Goal: Task Accomplishment & Management: Use online tool/utility

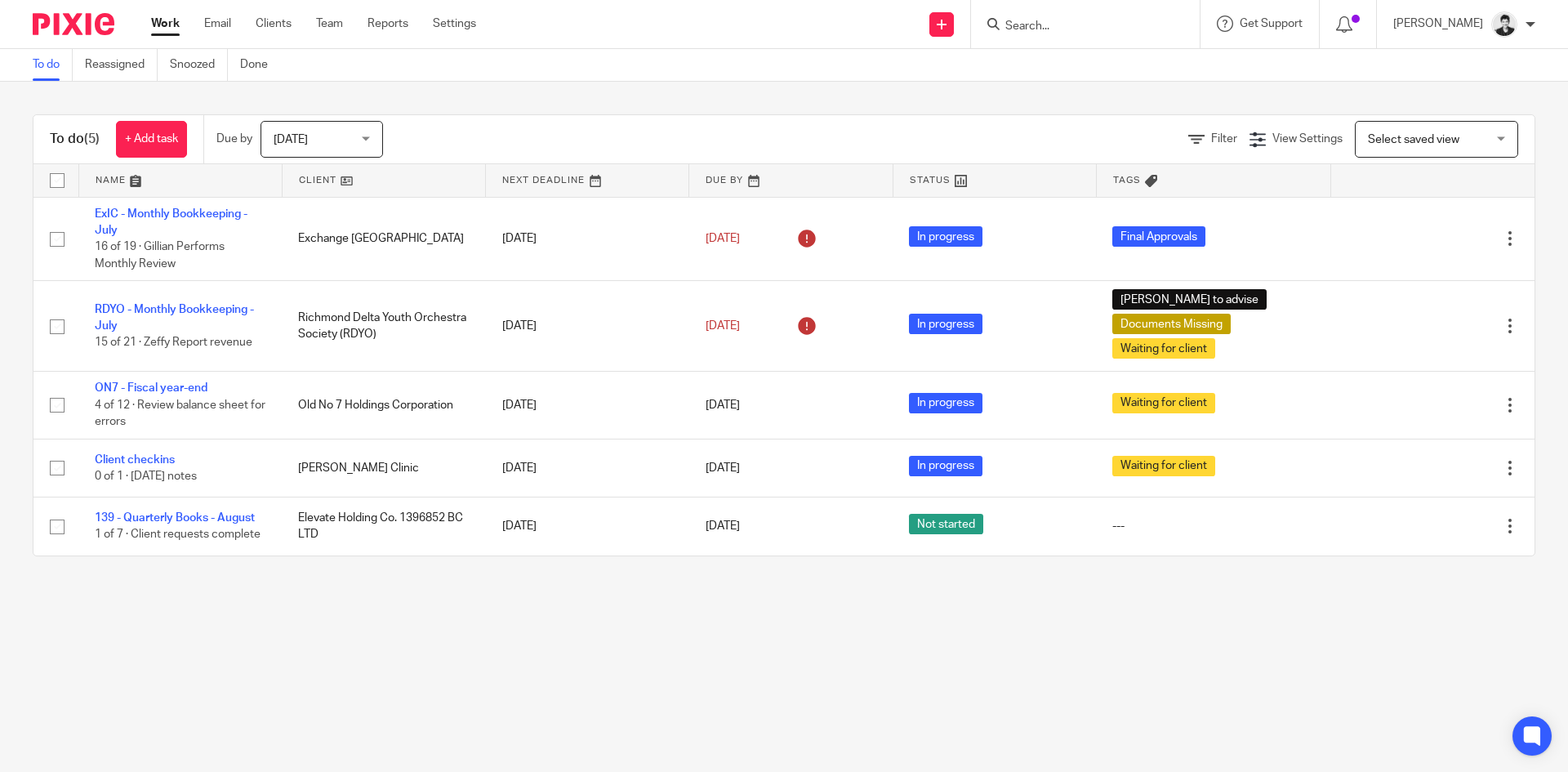
drag, startPoint x: 333, startPoint y: 25, endPoint x: 344, endPoint y: 18, distance: 13.0
click at [1047, 23] on input "Search" at bounding box center [1077, 27] width 147 height 15
click at [1056, 19] on input "Search" at bounding box center [1077, 27] width 147 height 15
type input "bag"
click at [1079, 84] on link at bounding box center [1136, 76] width 273 height 51
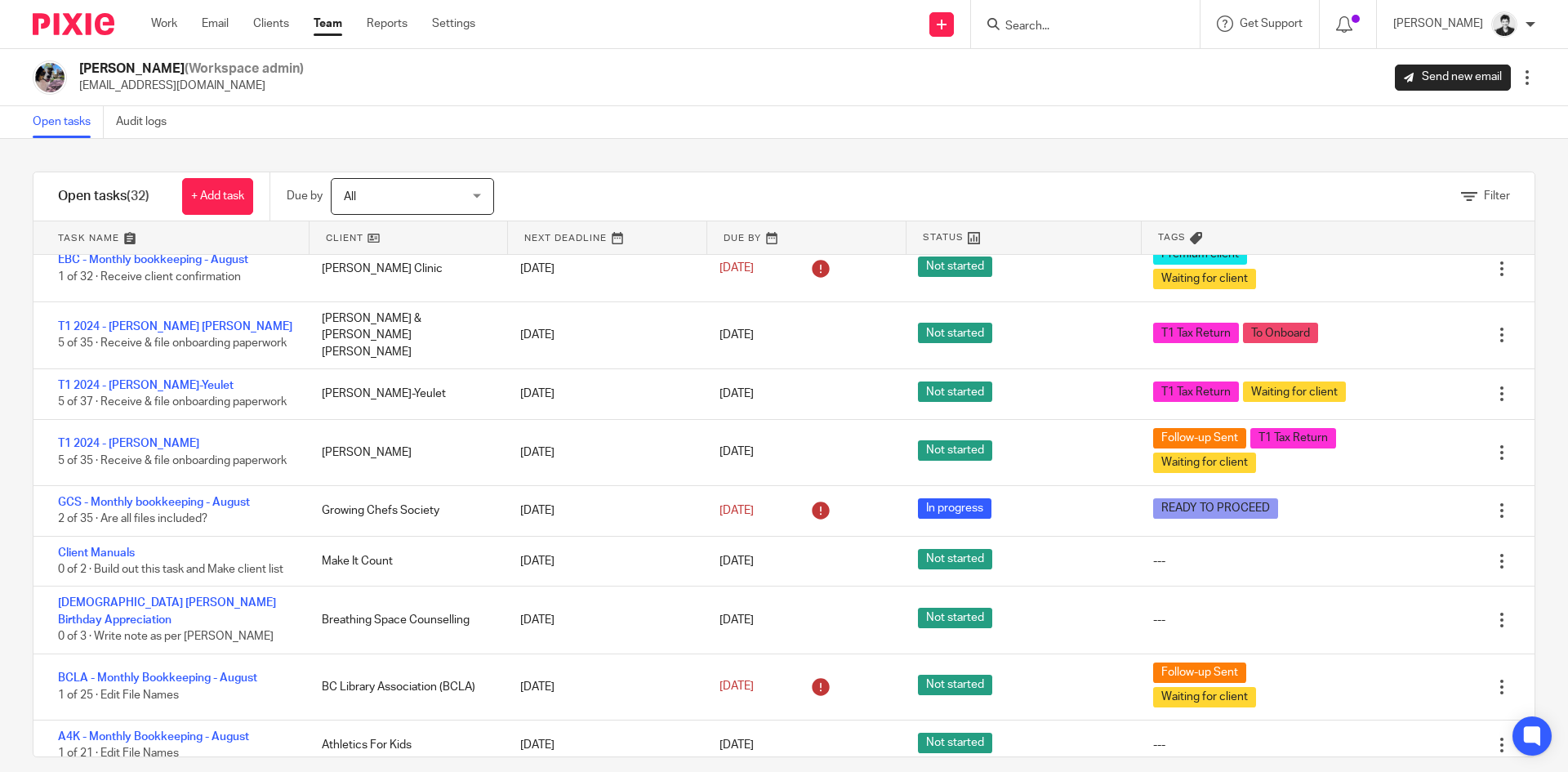
scroll to position [376, 0]
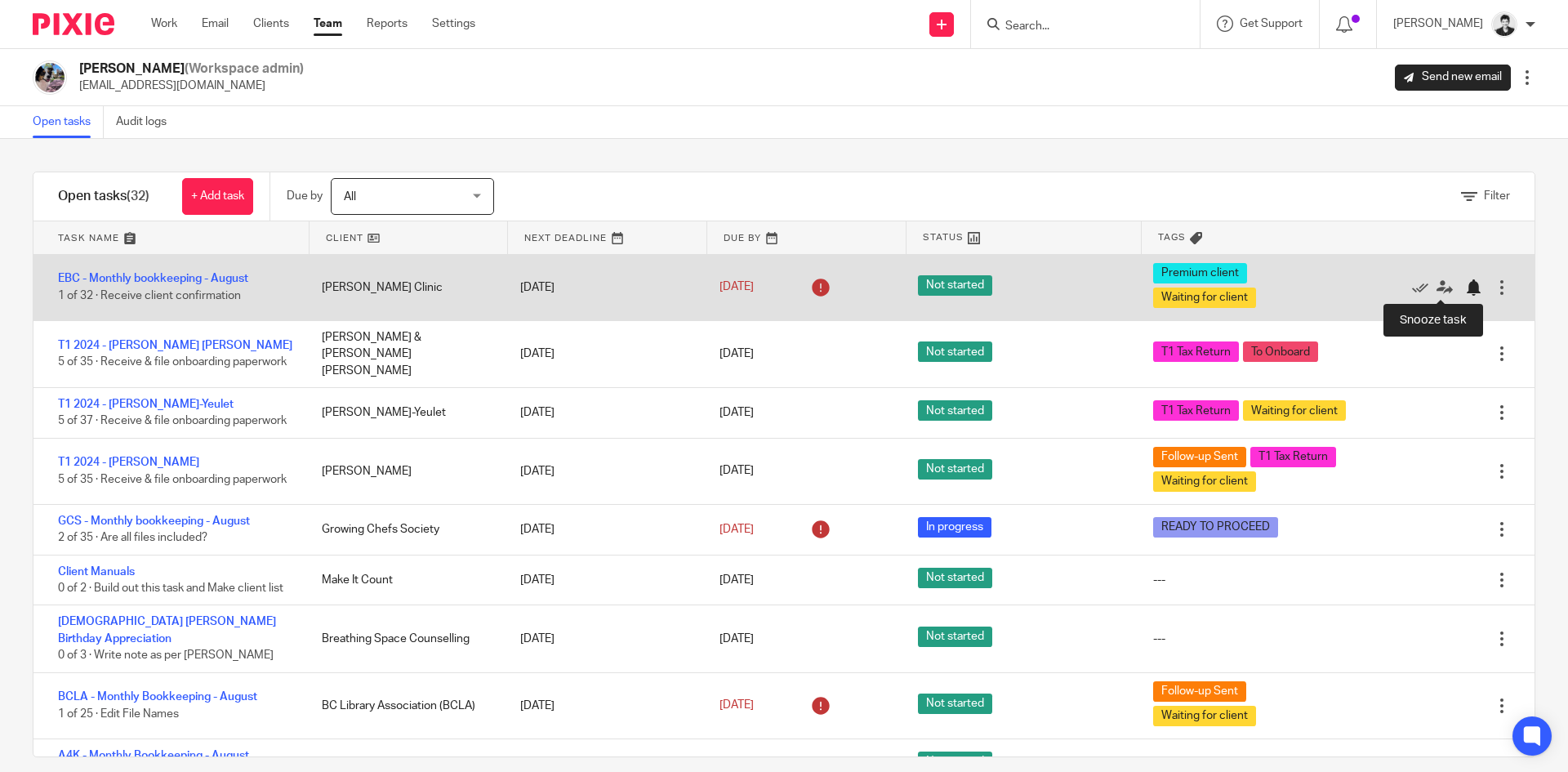
click at [1465, 291] on div at bounding box center [1473, 287] width 17 height 17
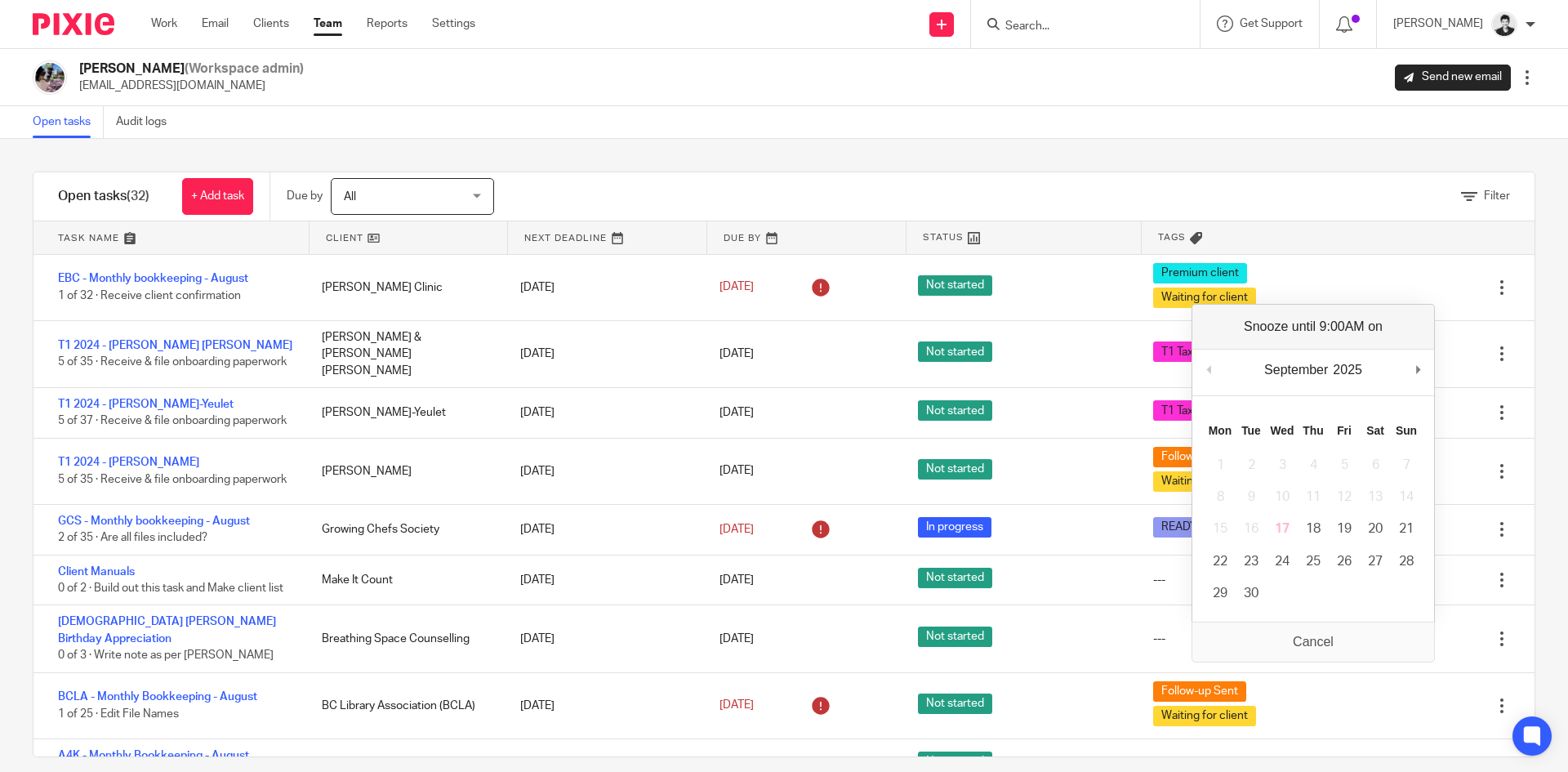
click at [1527, 299] on div "Filter tasks Only show tasks matching all of these conditions 1 Client name Is …" at bounding box center [784, 455] width 1568 height 633
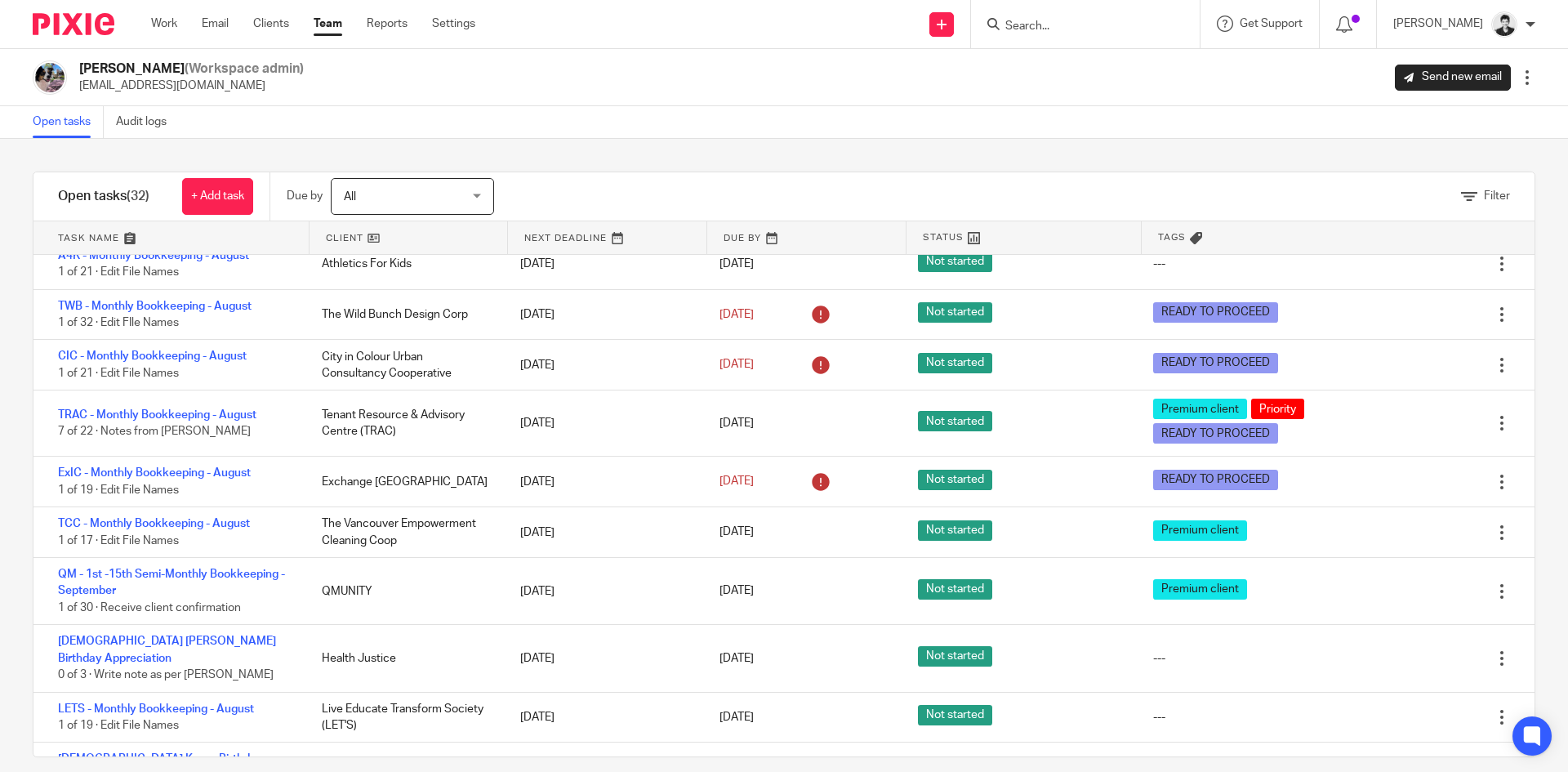
scroll to position [892, 0]
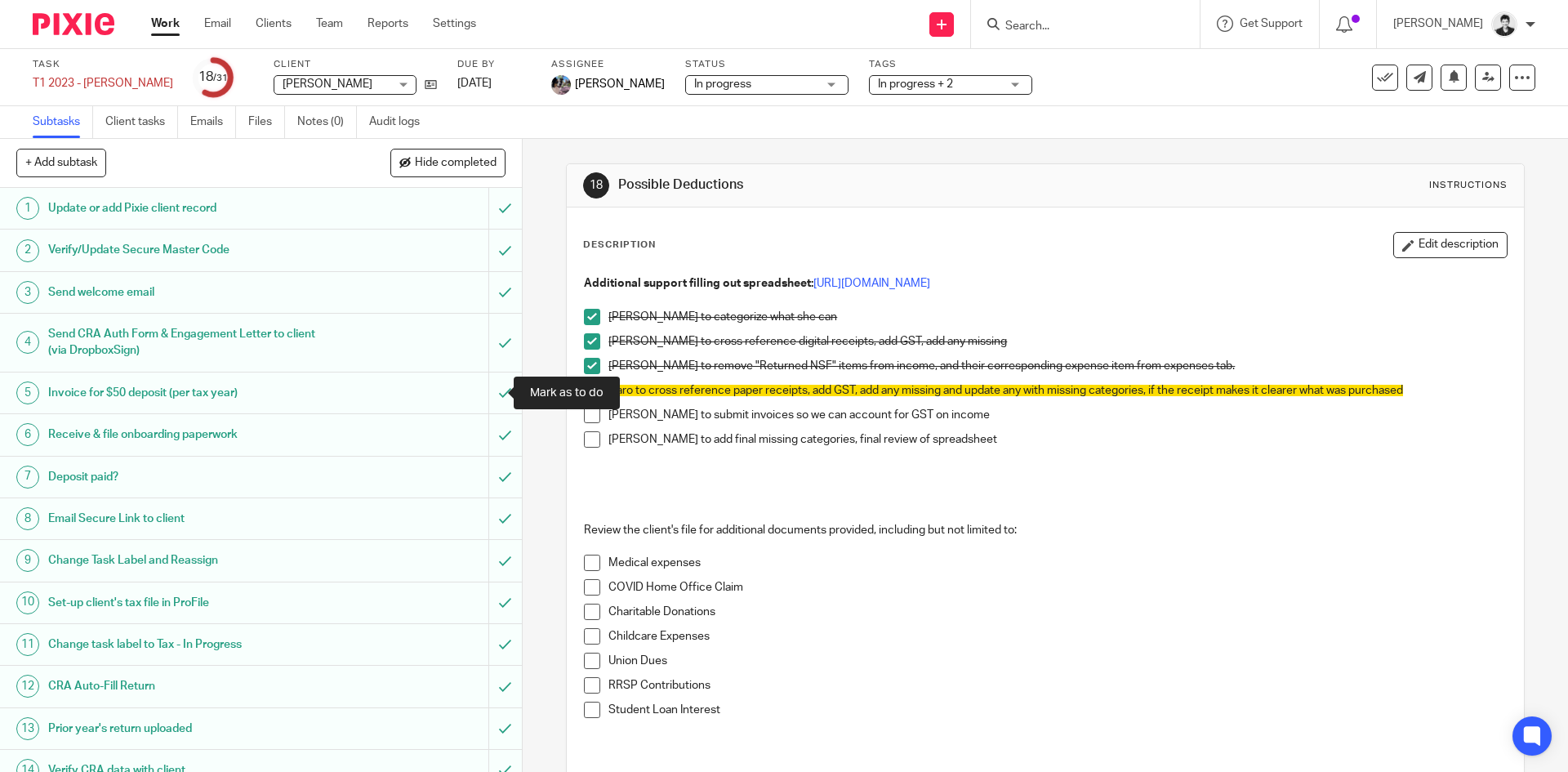
scroll to position [766, 0]
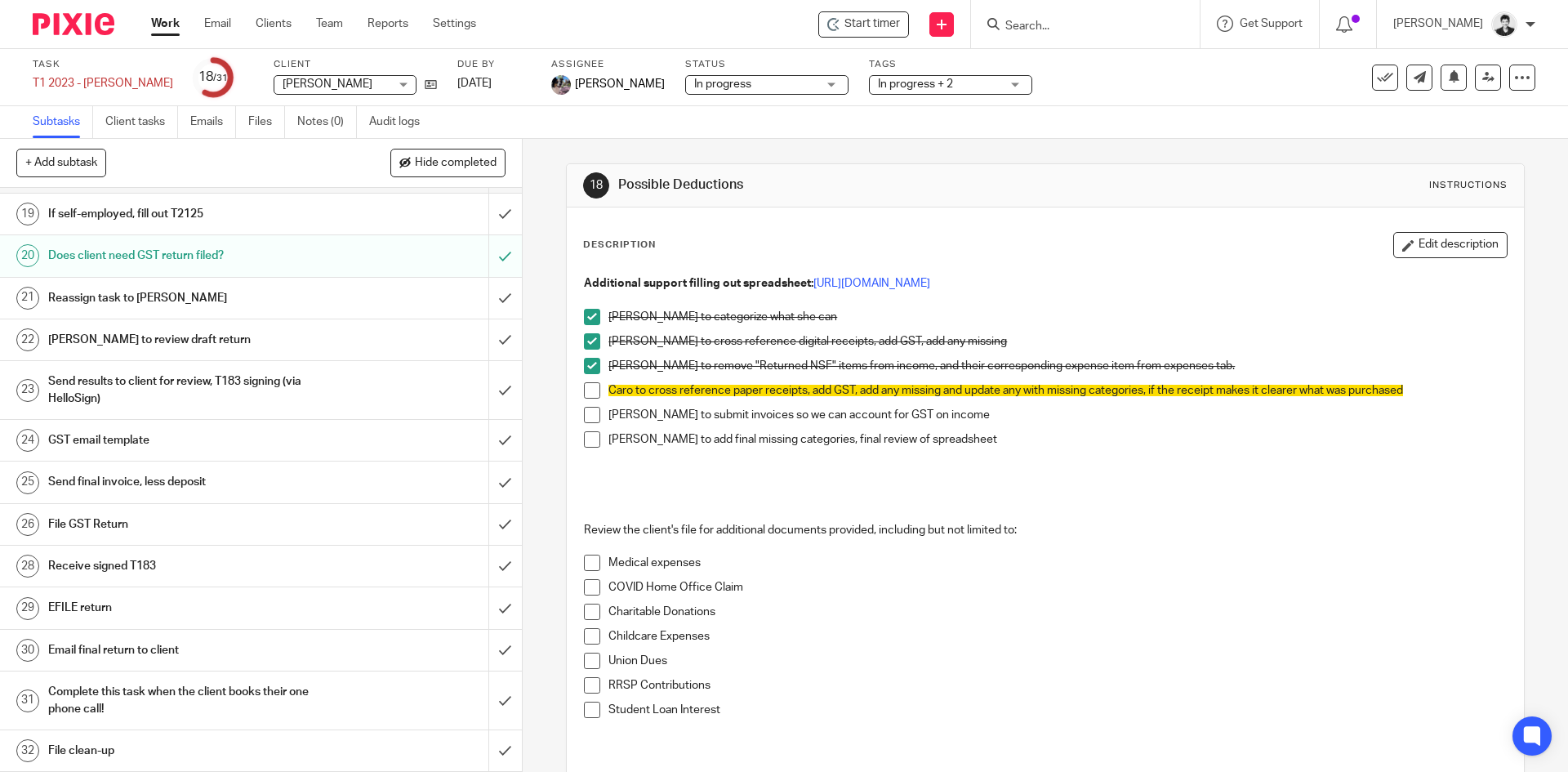
click at [122, 488] on h1 "Send final invoice, less deposit" at bounding box center [189, 482] width 283 height 25
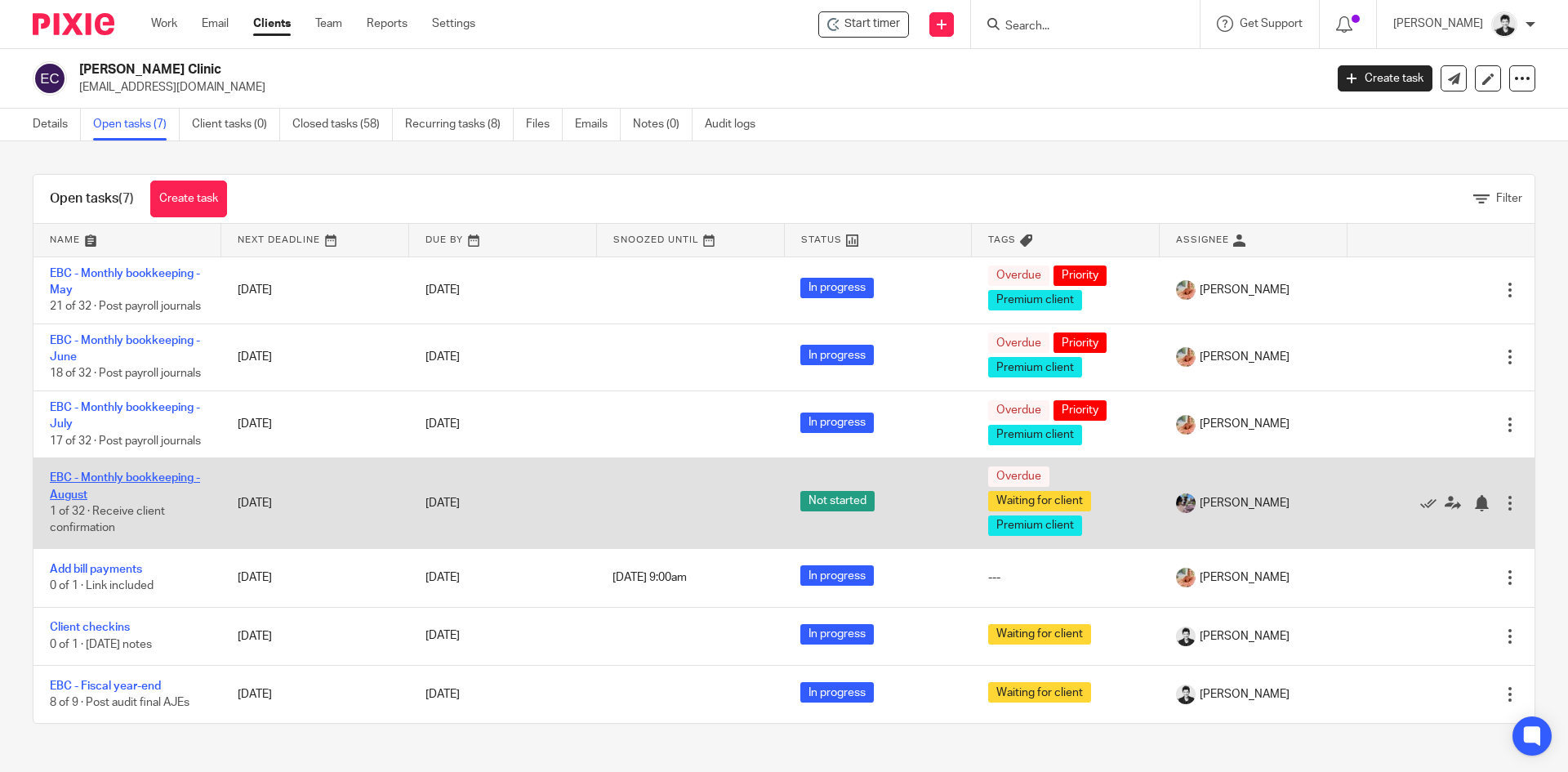
click at [155, 500] on link "EBC - Monthly bookkeeping - August" at bounding box center [124, 486] width 150 height 28
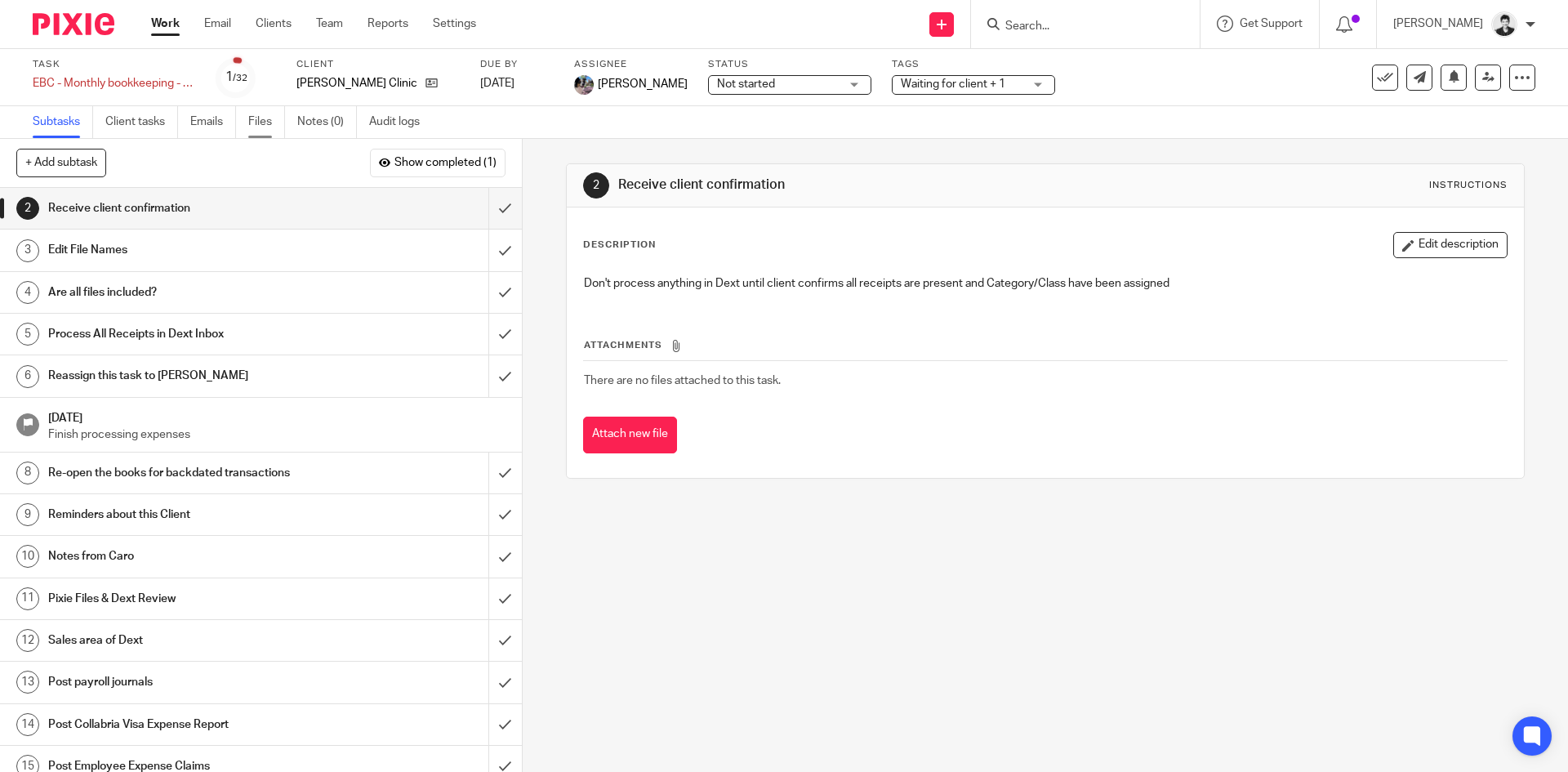
click at [265, 123] on link "Files" at bounding box center [267, 122] width 37 height 32
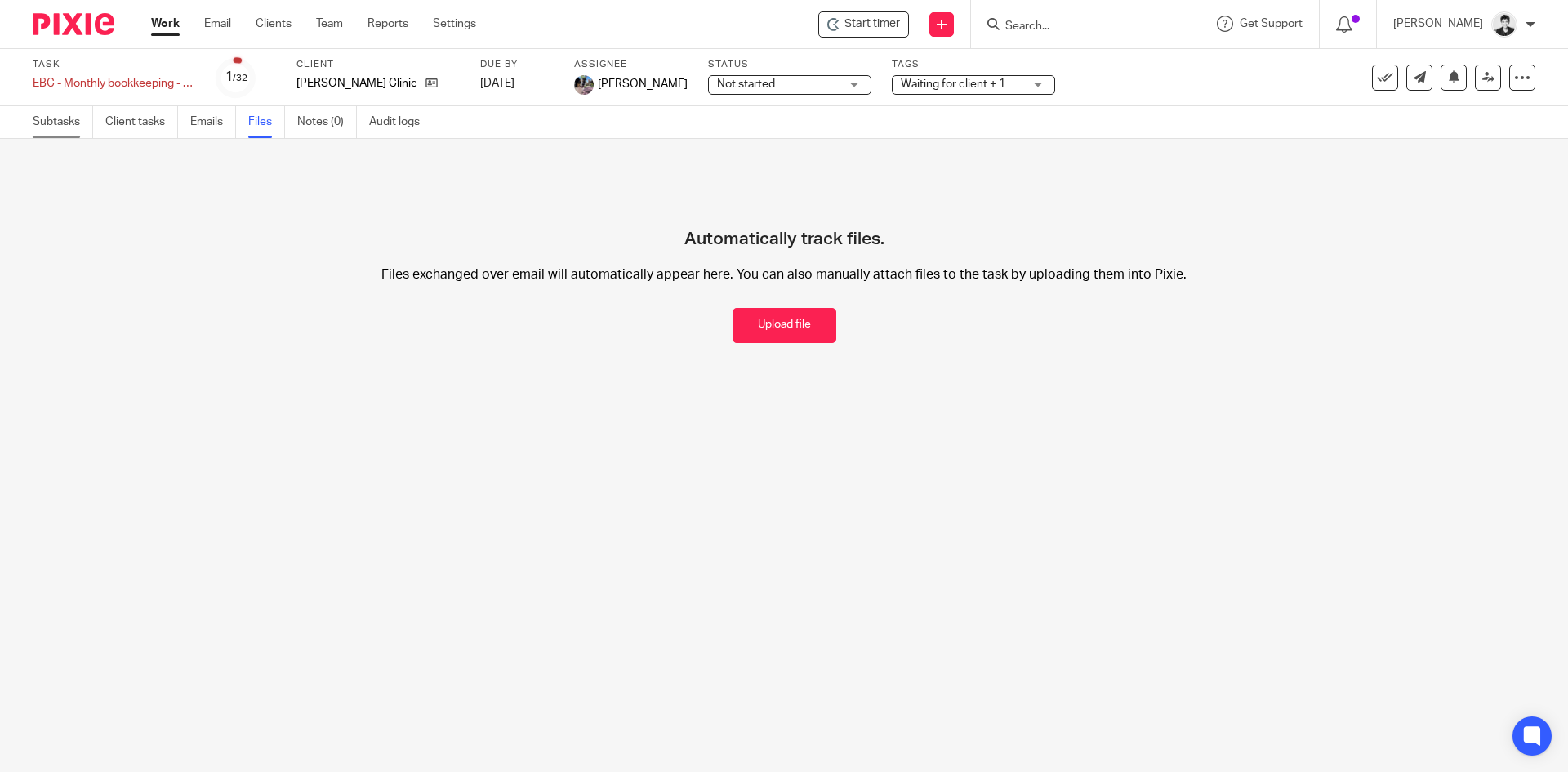
click at [72, 129] on link "Subtasks" at bounding box center [63, 122] width 61 height 32
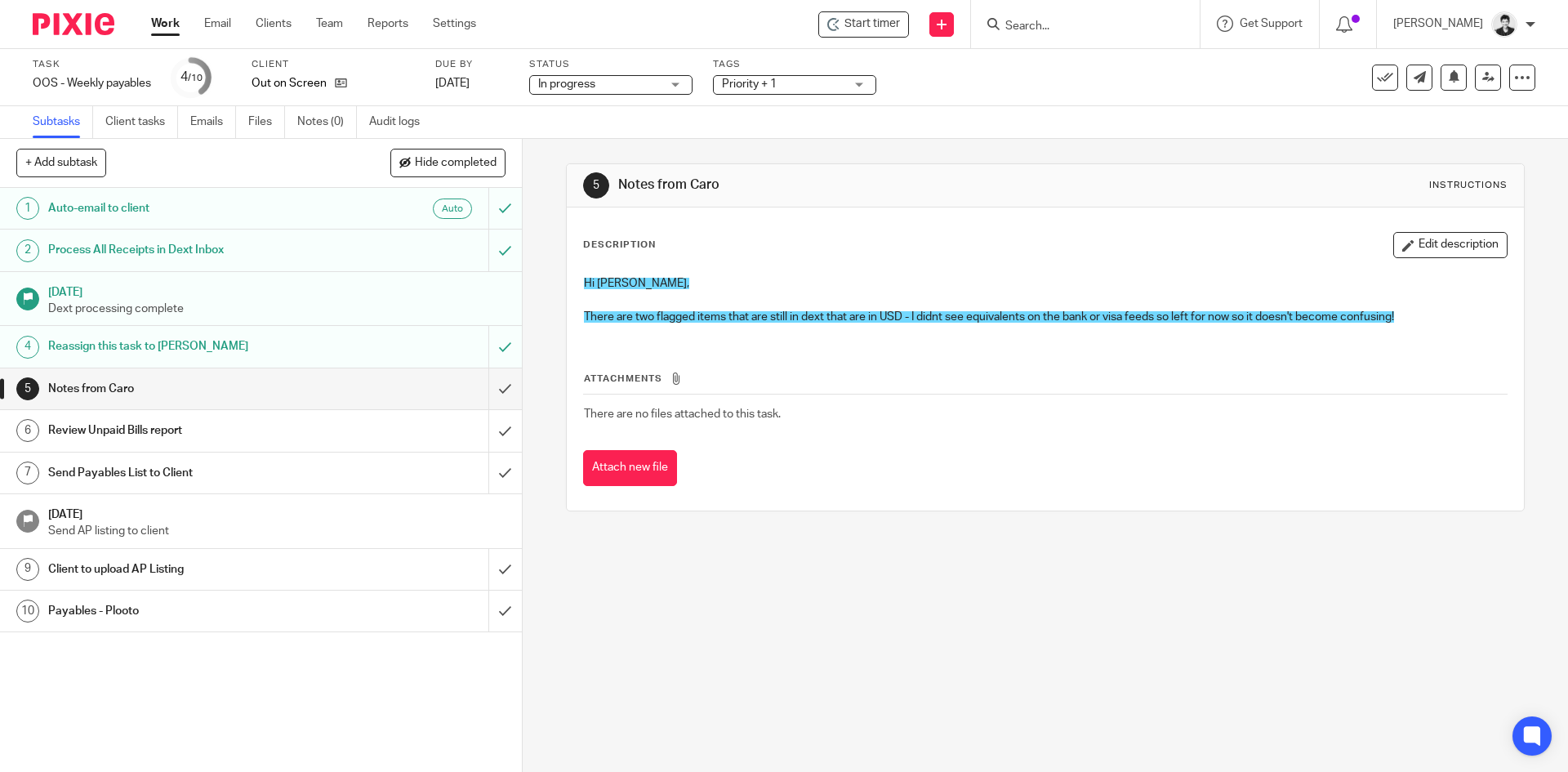
click at [804, 567] on div "5 Notes from Caro Instructions Description Edit description Hi Gillian, There a…" at bounding box center [1045, 455] width 1045 height 633
click at [486, 390] on input "submit" at bounding box center [261, 389] width 522 height 41
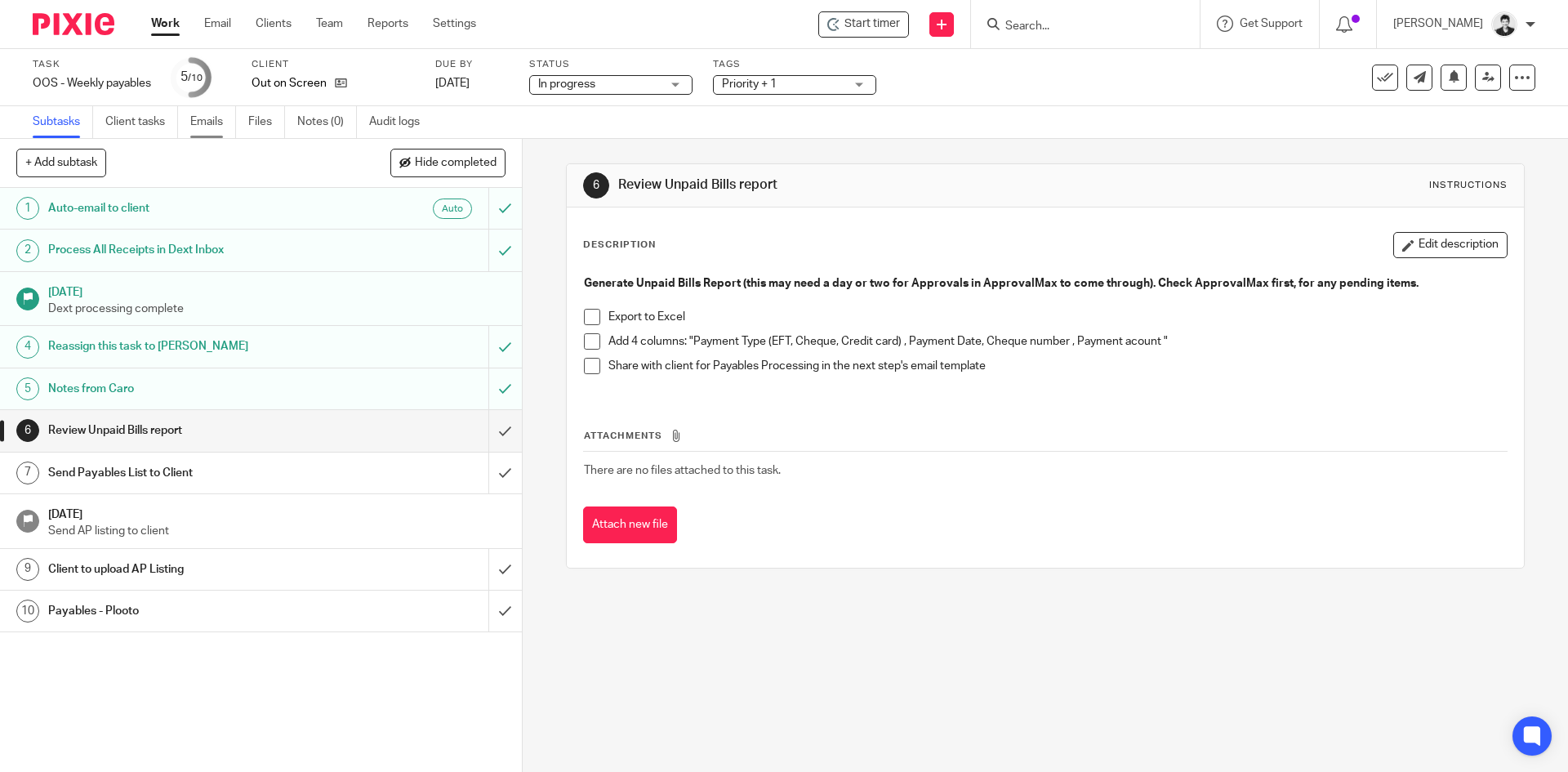
click at [215, 133] on link "Emails" at bounding box center [214, 122] width 46 height 32
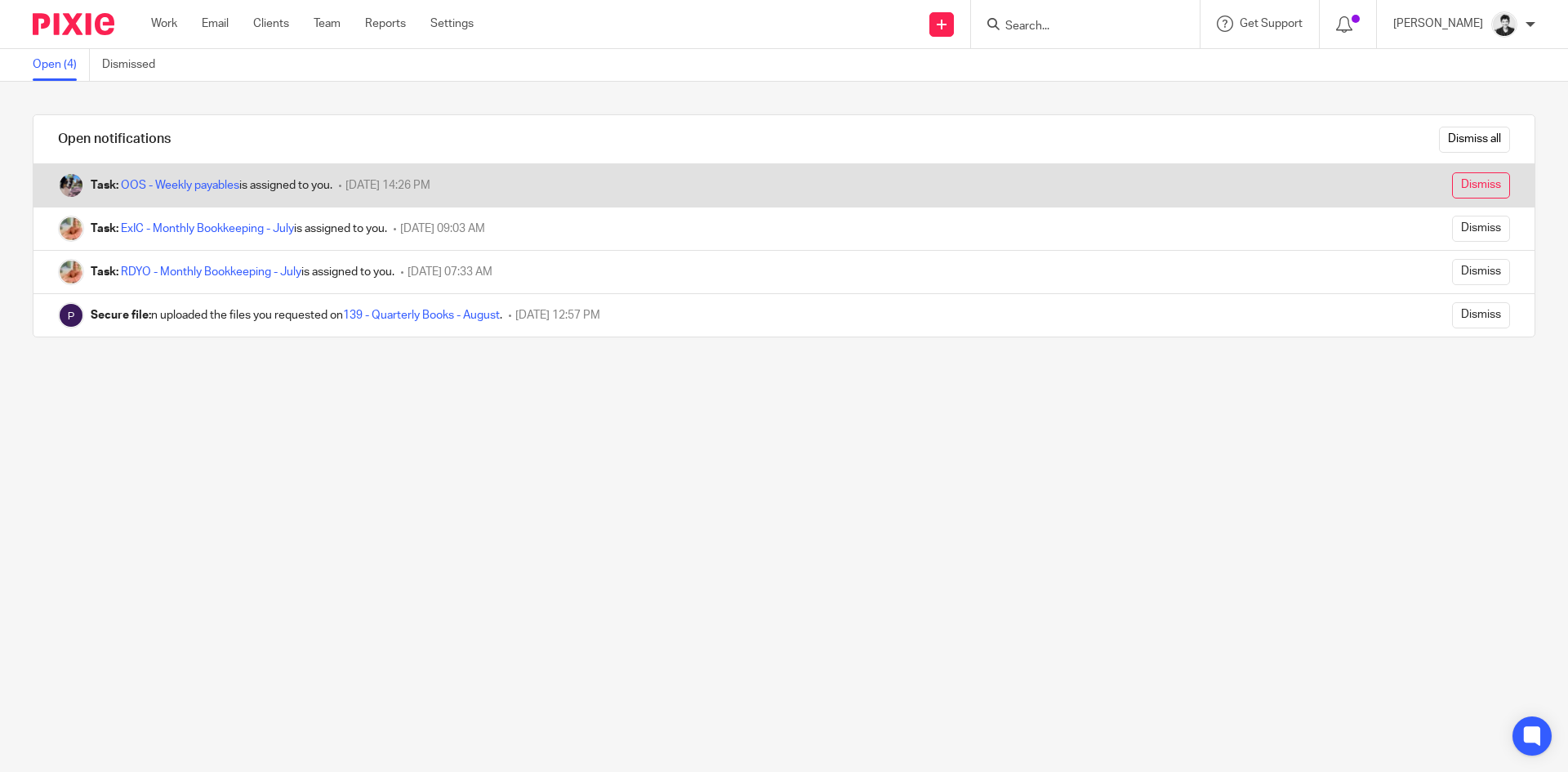
click at [1452, 187] on input "Dismiss" at bounding box center [1481, 185] width 58 height 26
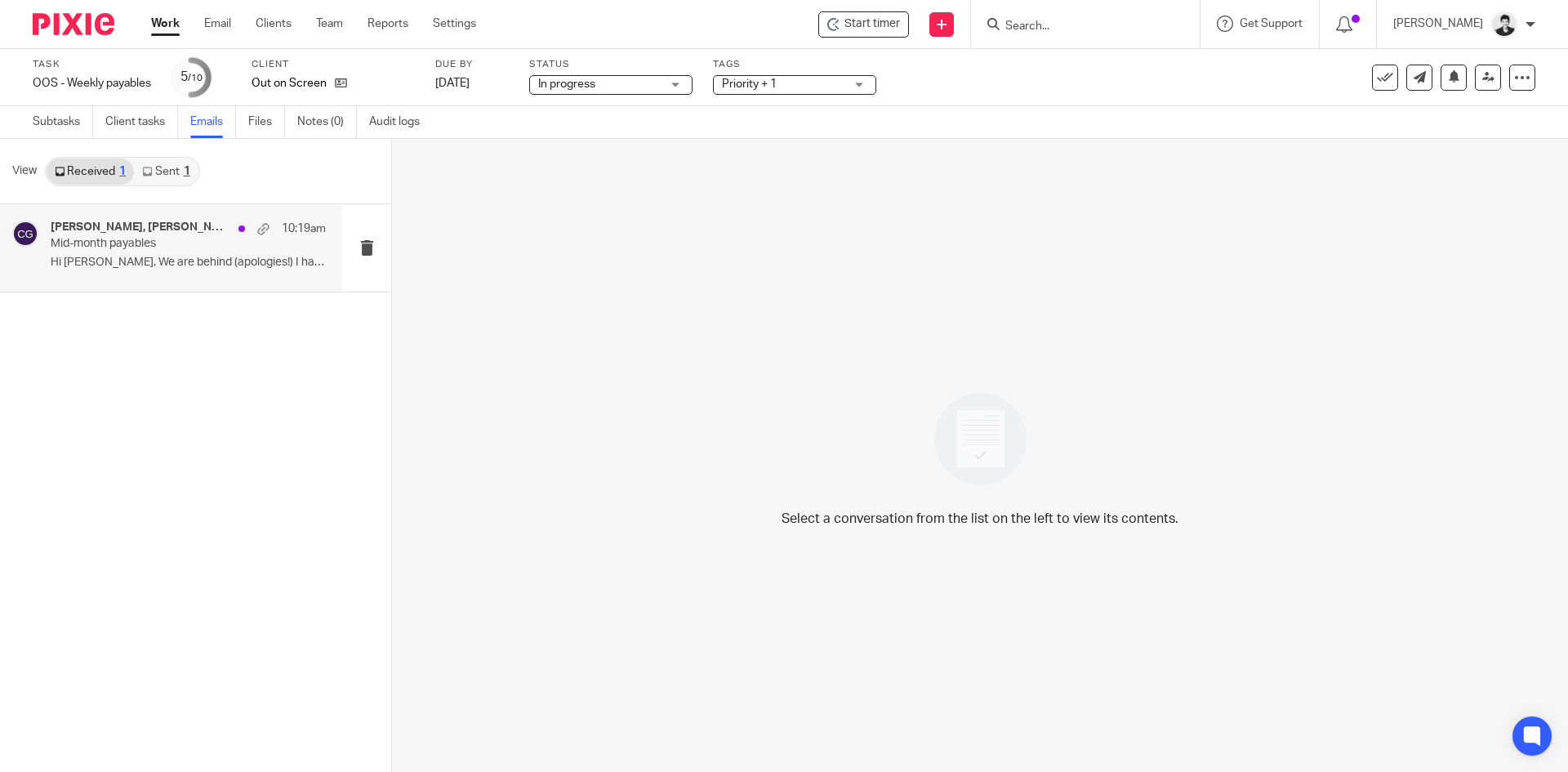
click at [145, 238] on p "Mid-month payables" at bounding box center [160, 243] width 220 height 14
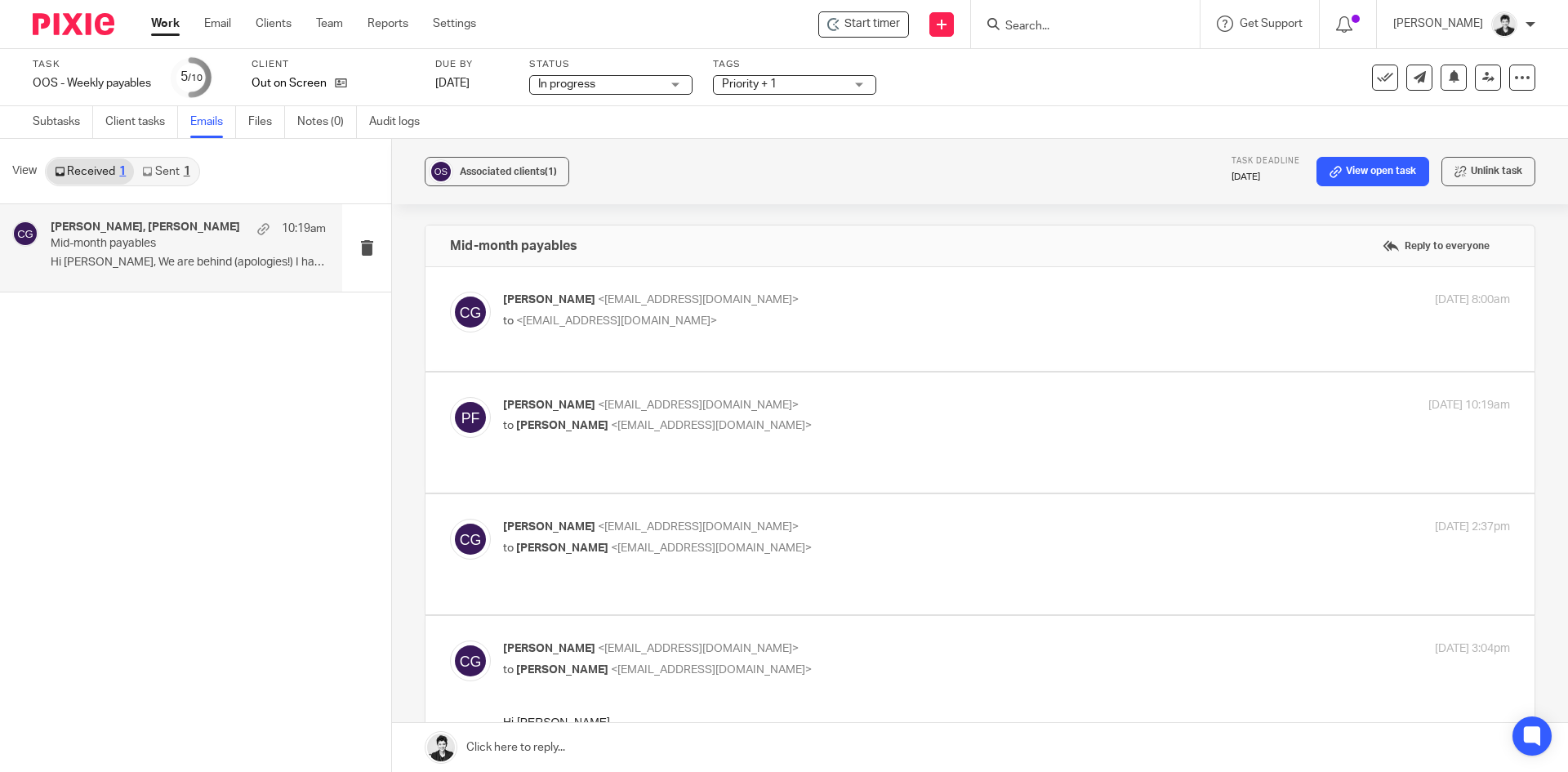
click at [617, 519] on p "Carō Garofalo <admin@letsmakeitcount.ca>" at bounding box center [838, 527] width 671 height 18
checkbox input "true"
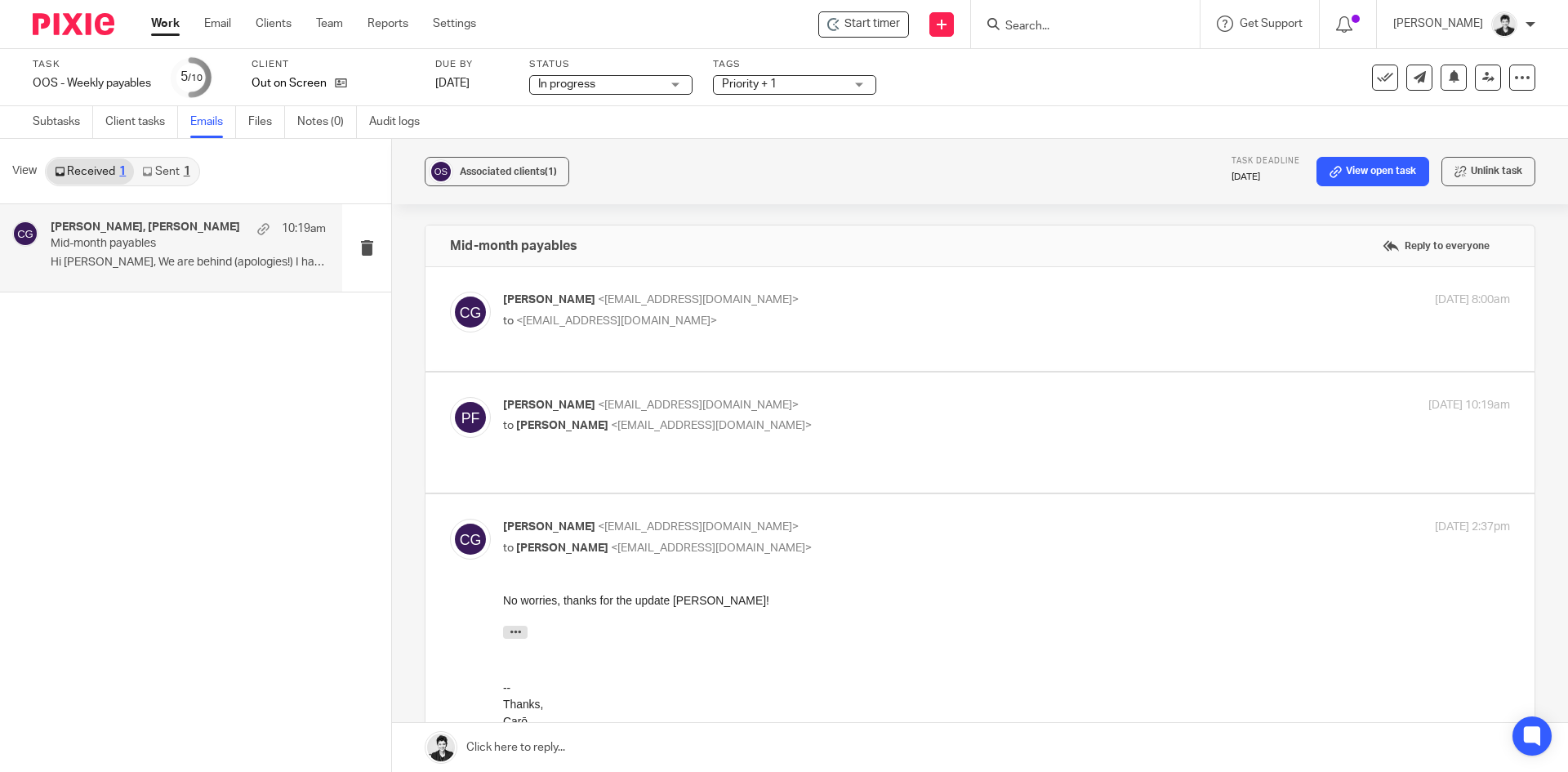
click at [671, 400] on span "<piper@outonscreen.com>" at bounding box center [698, 405] width 201 height 11
checkbox input "true"
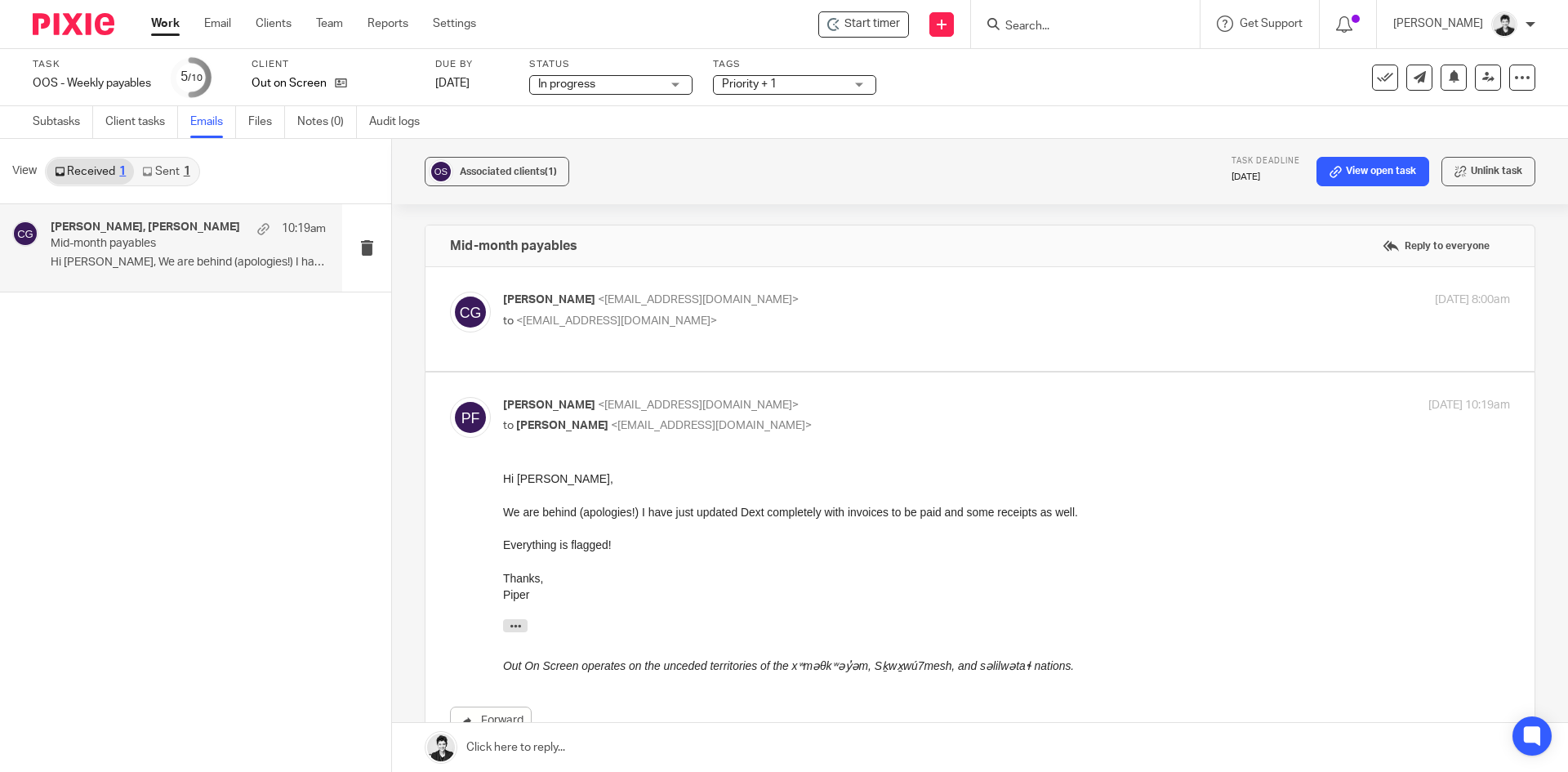
click at [692, 321] on p "to <piper@outonscreen.com>" at bounding box center [838, 322] width 671 height 18
checkbox input "true"
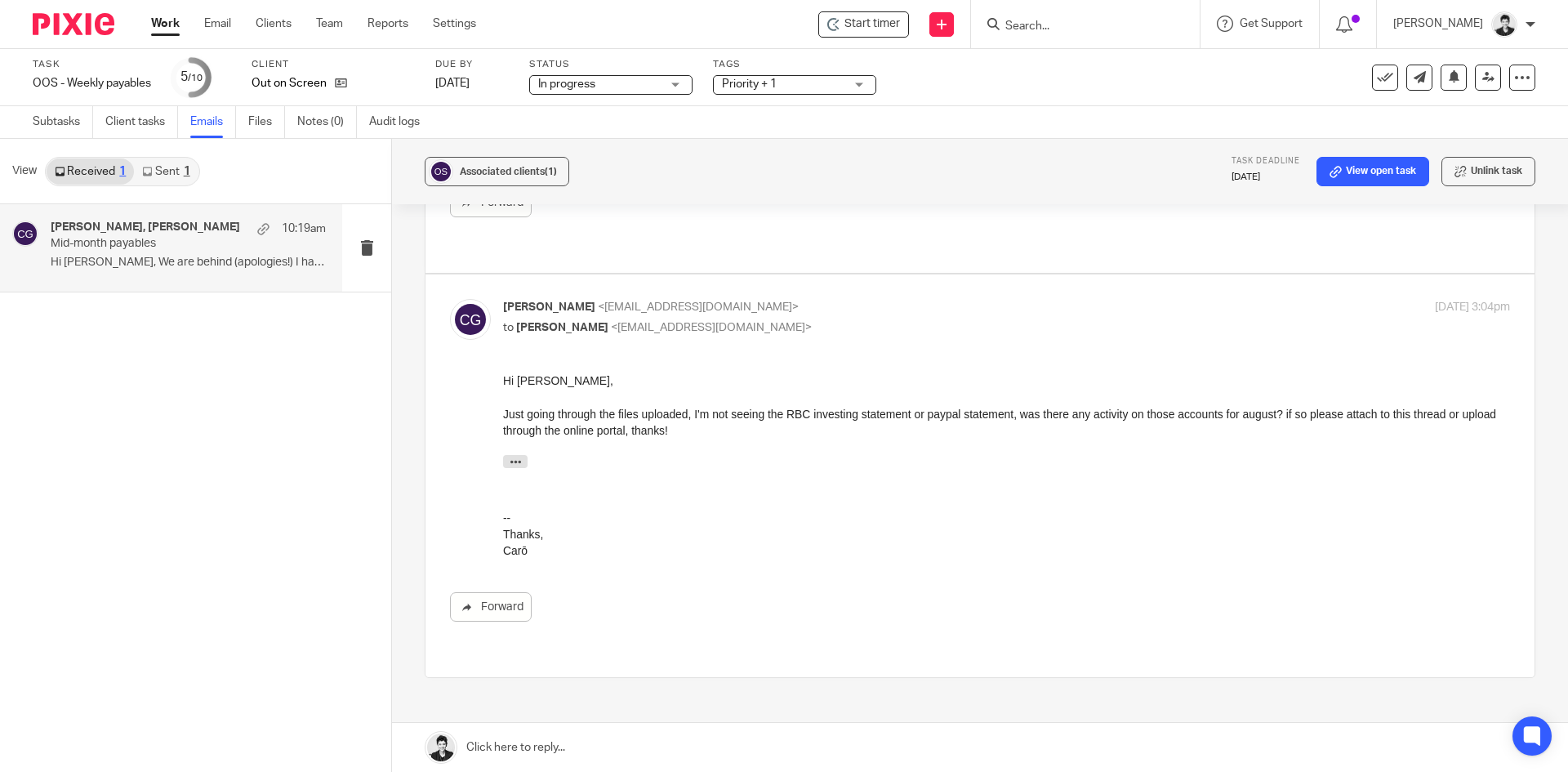
scroll to position [1187, 0]
click at [253, 125] on link "Files" at bounding box center [267, 122] width 37 height 32
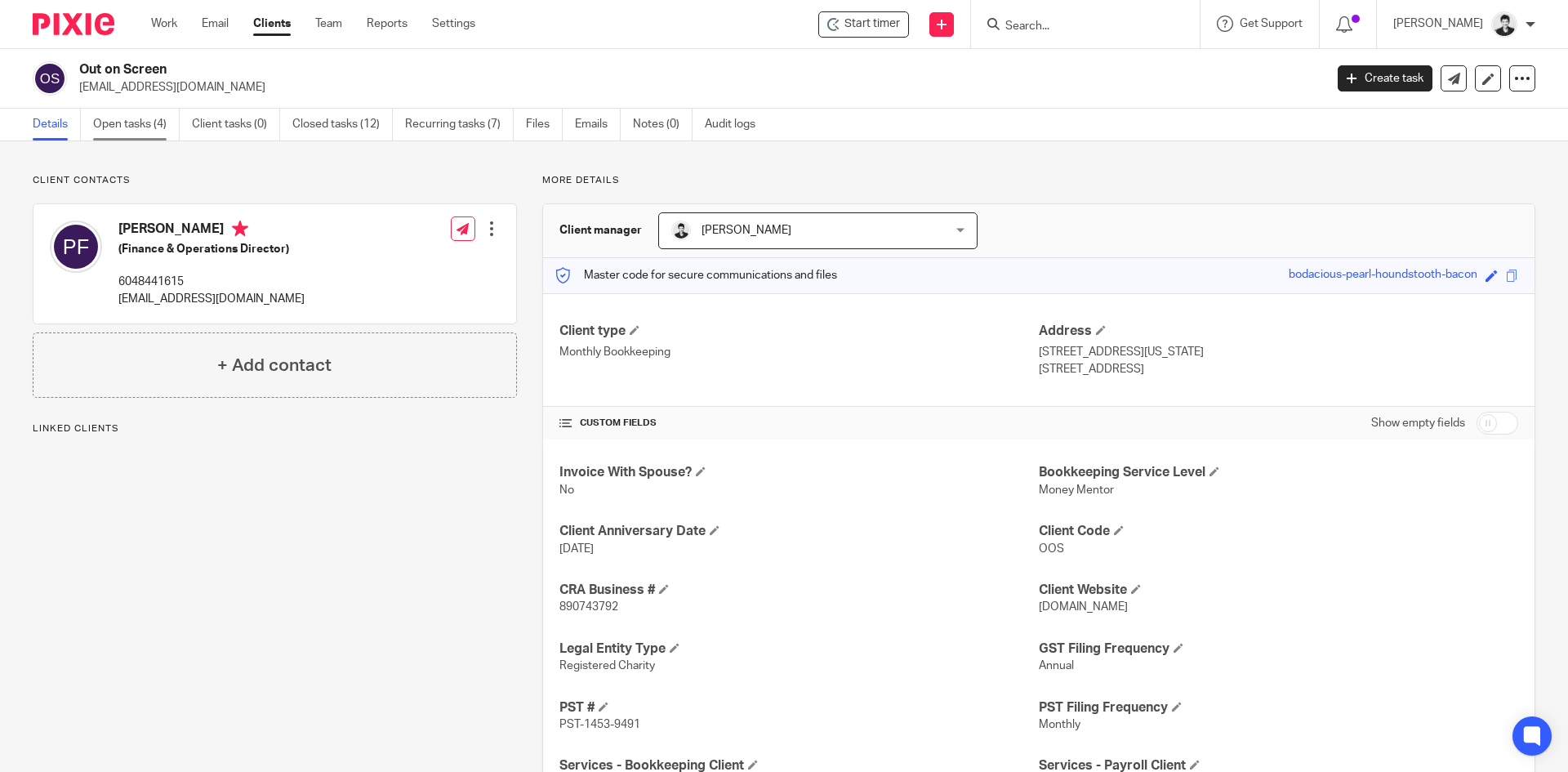
click at [114, 133] on link "Open tasks (4)" at bounding box center [136, 124] width 87 height 32
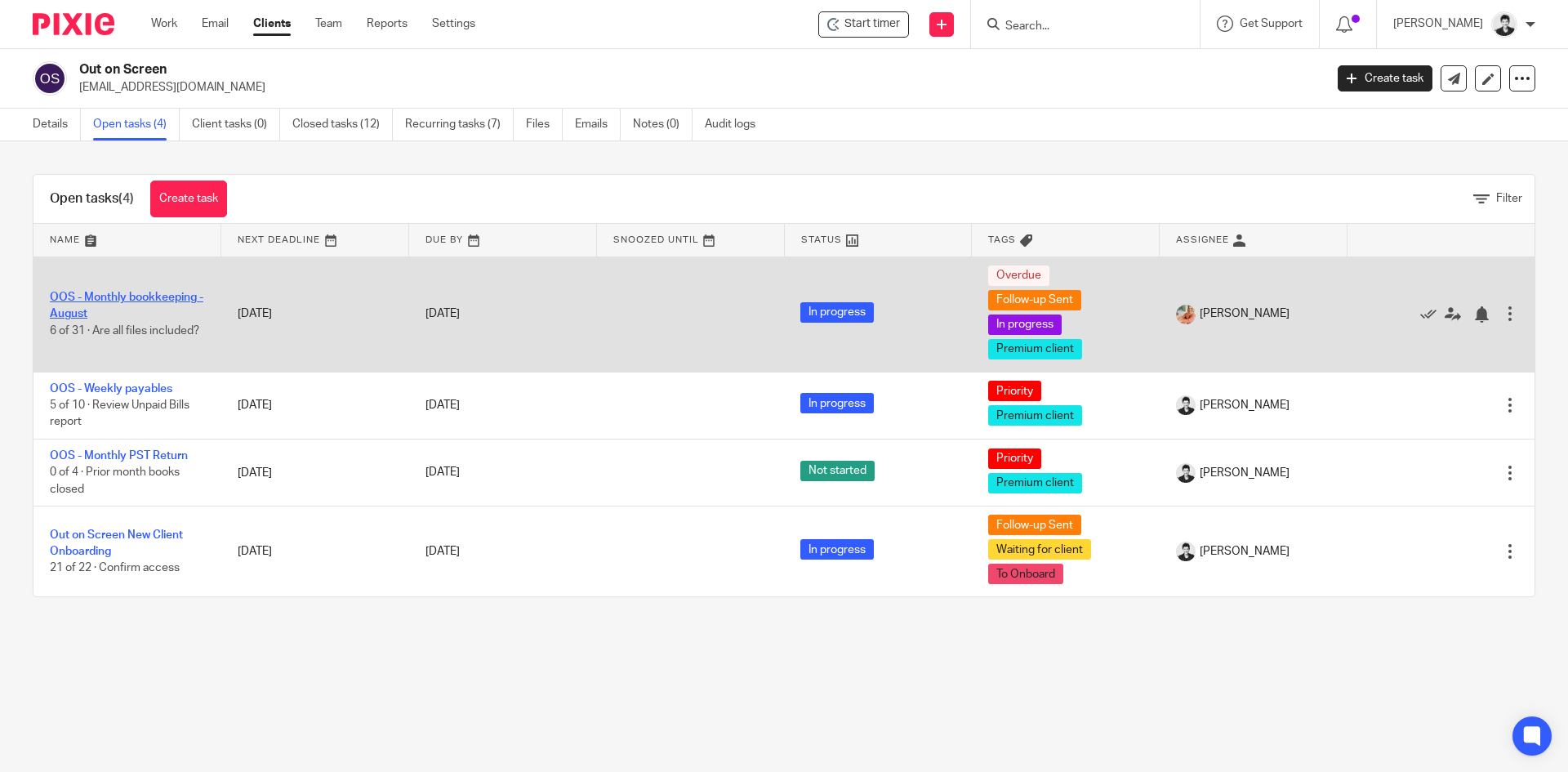
click at [178, 296] on link "OOS - Monthly bookkeeping - August" at bounding box center [126, 306] width 154 height 28
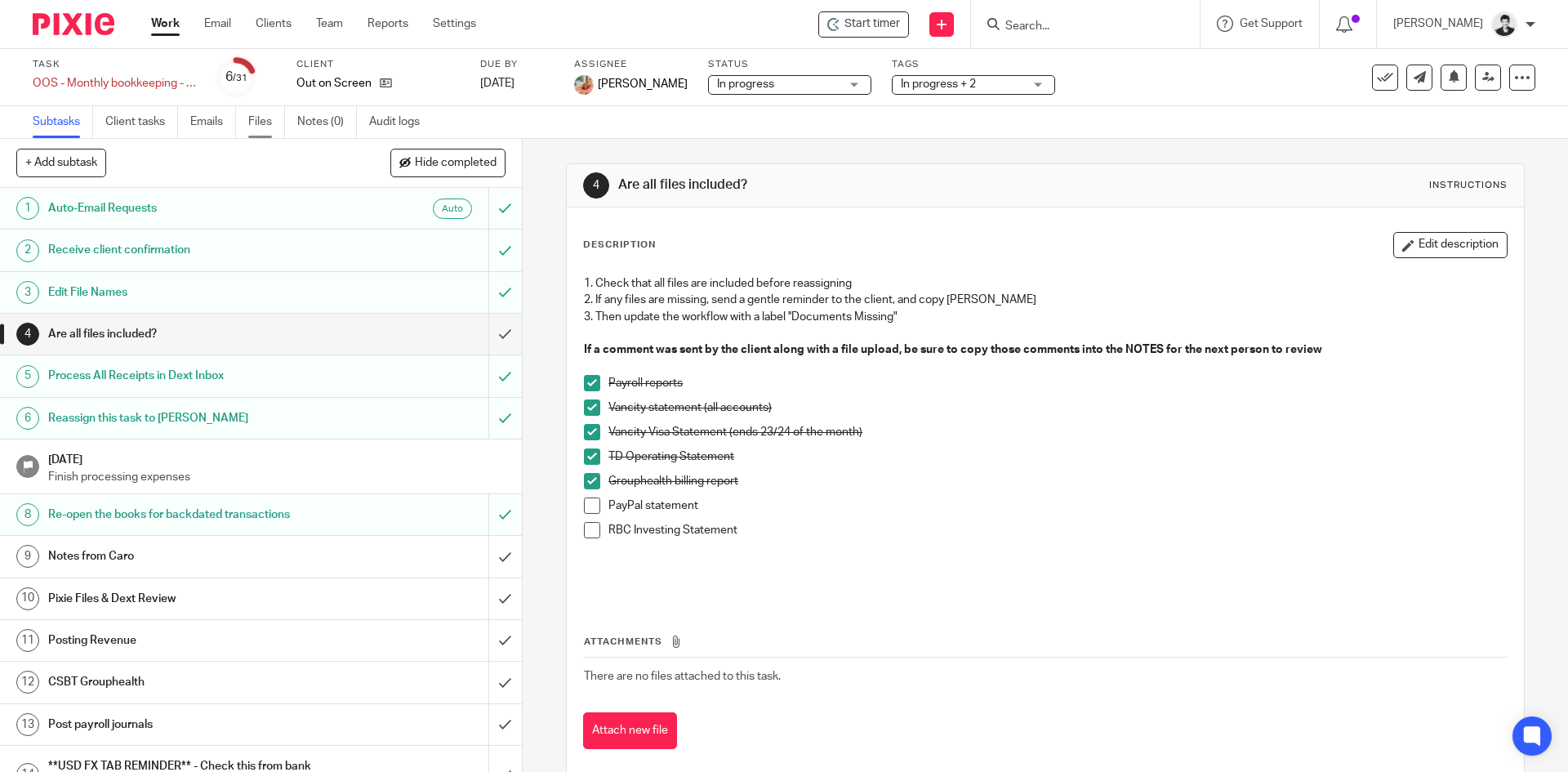
click at [260, 115] on link "Files" at bounding box center [267, 122] width 37 height 32
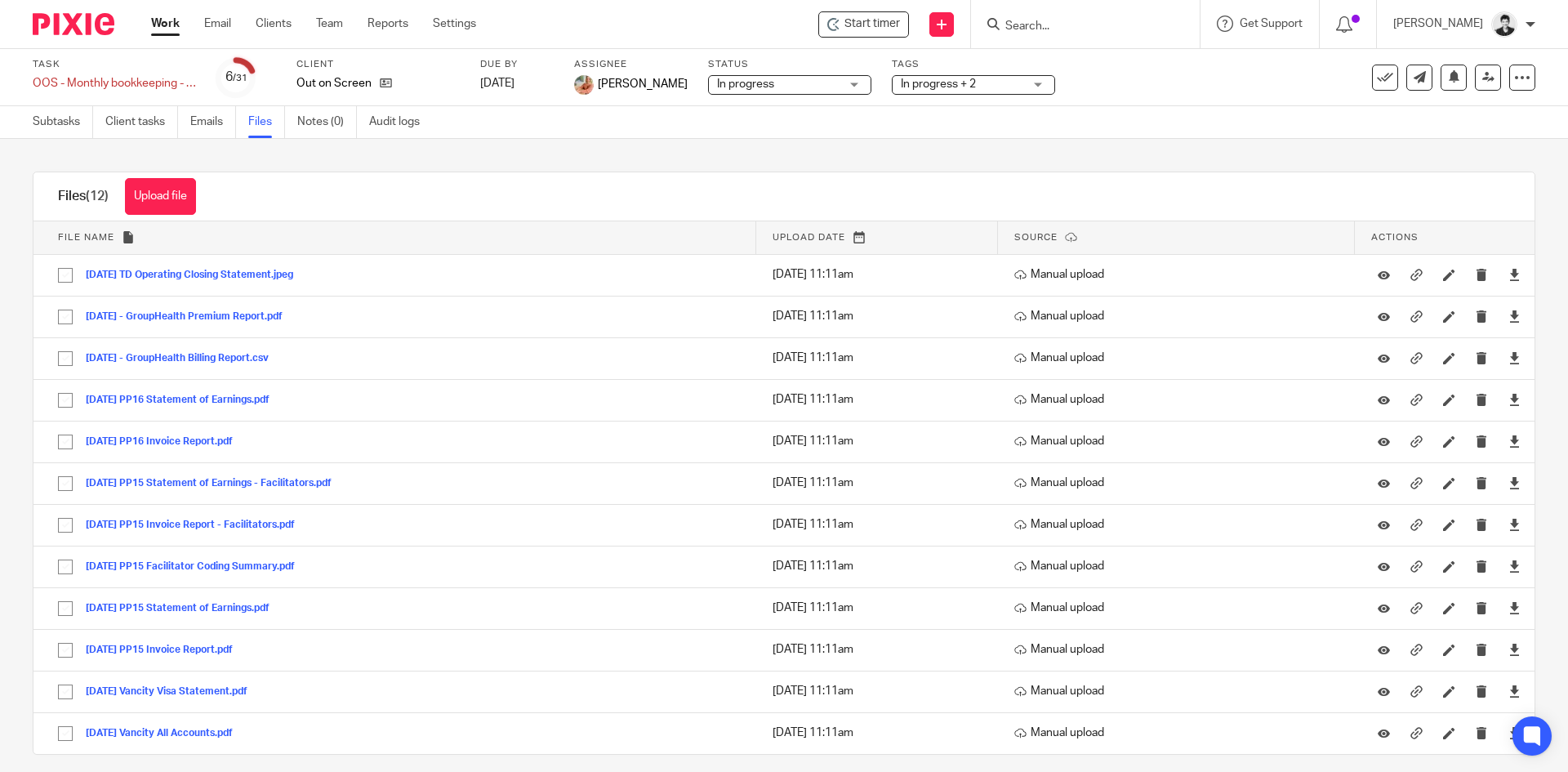
scroll to position [16, 0]
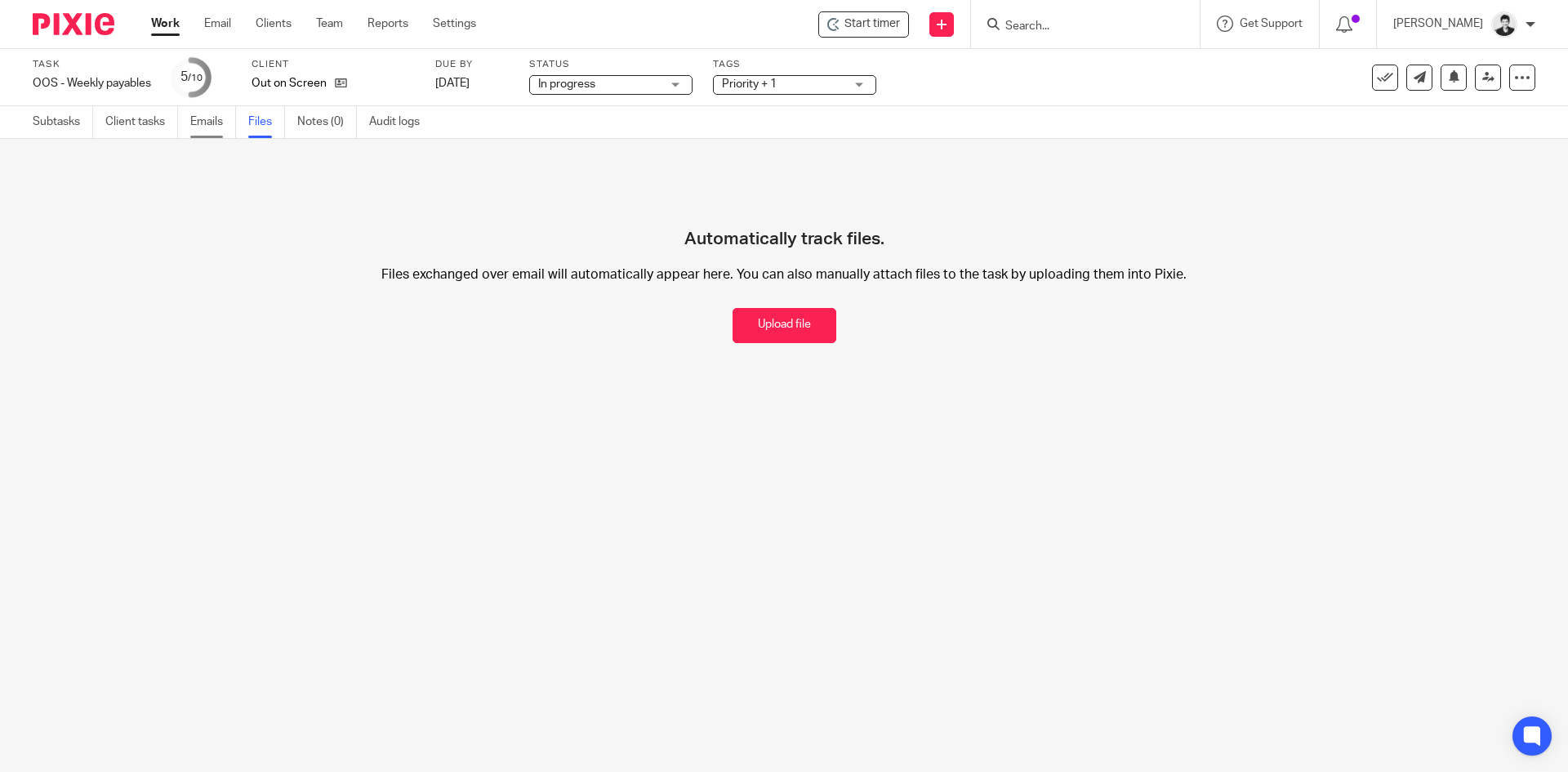
click at [223, 126] on link "Emails" at bounding box center [214, 122] width 46 height 32
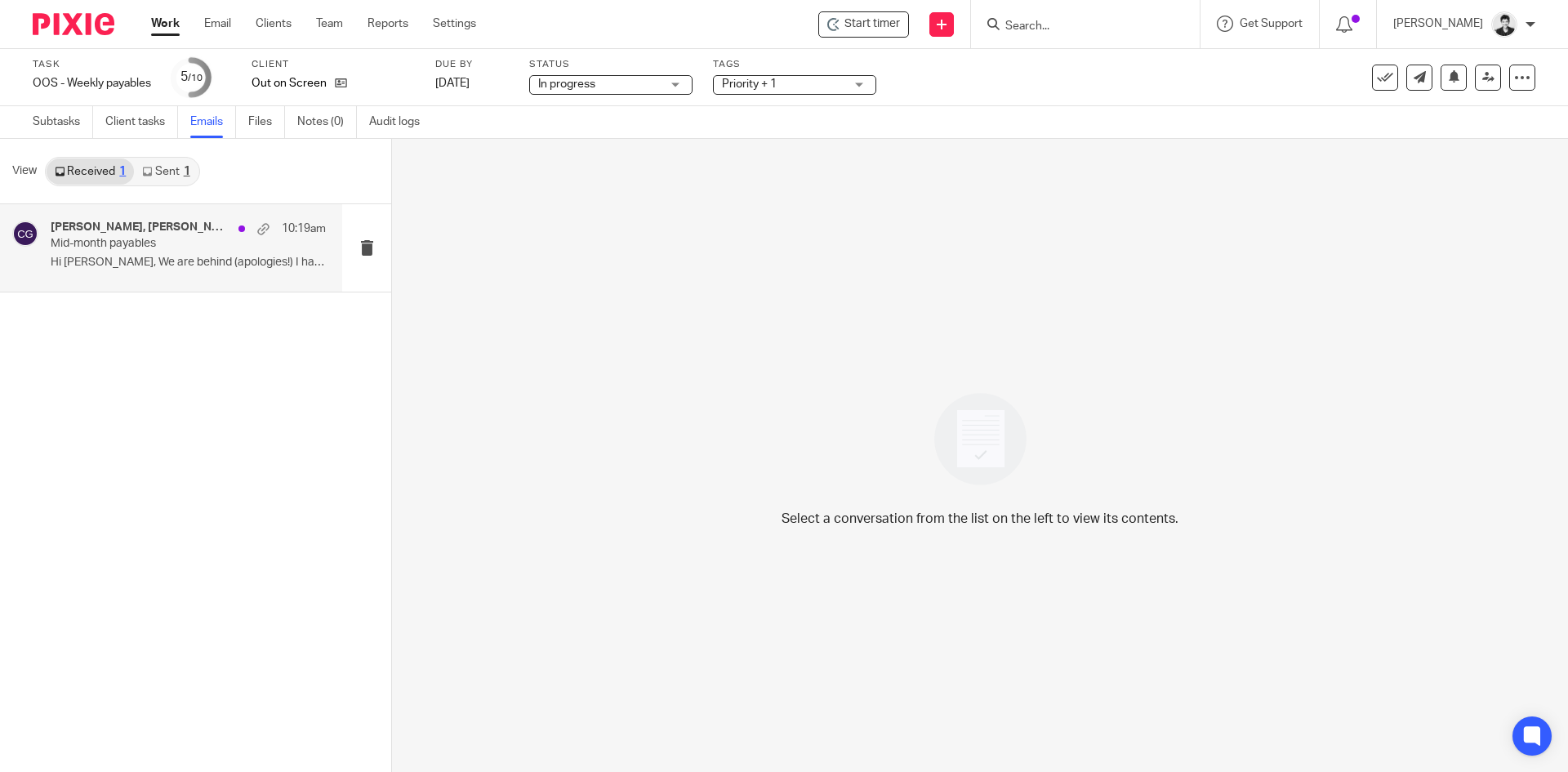
click at [164, 260] on p "Hi Carō, We are behind (apologies!) I have..." at bounding box center [188, 263] width 275 height 14
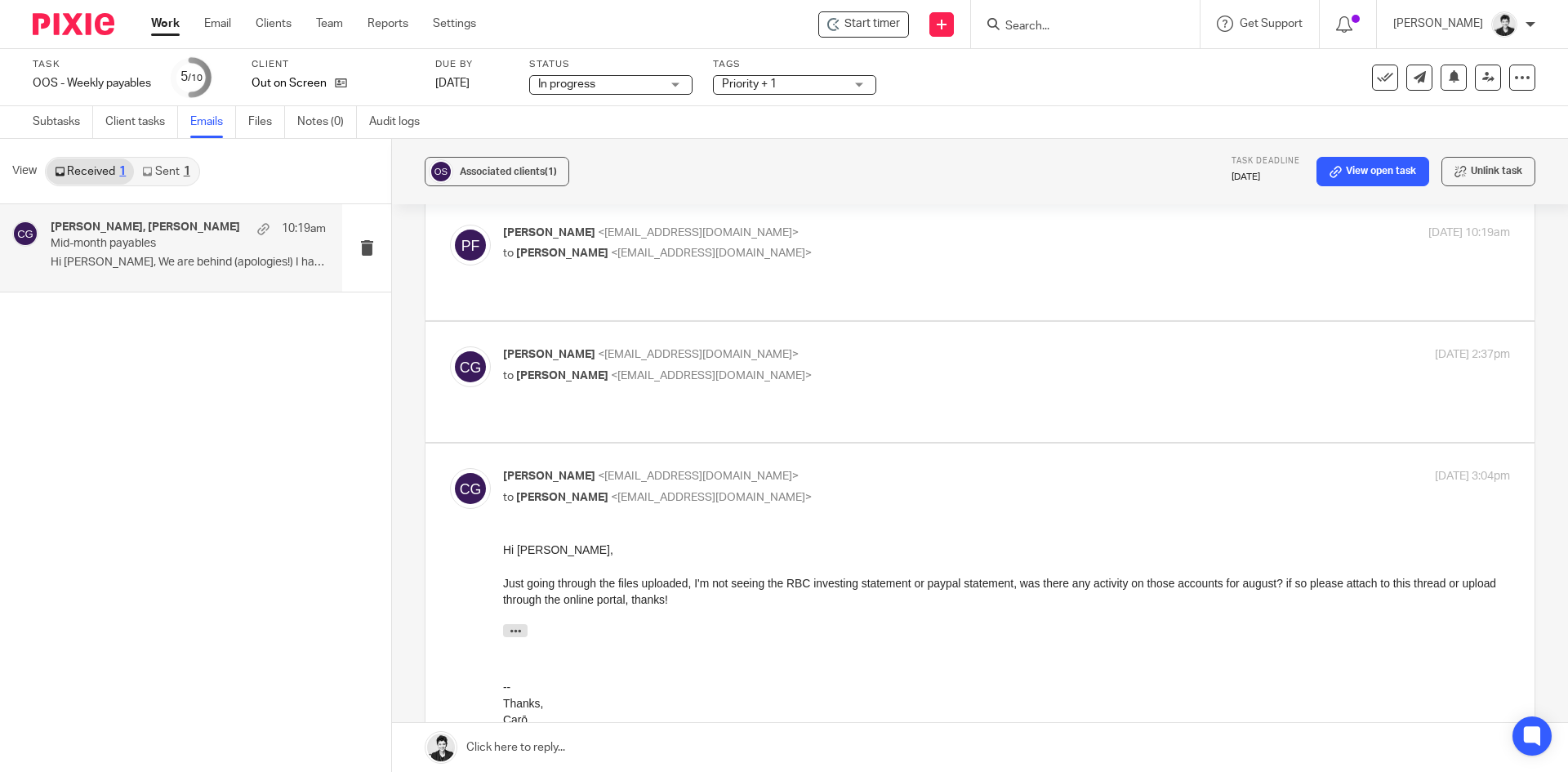
scroll to position [170, 0]
click at [673, 350] on span "<admin@letsmakeitcount.ca>" at bounding box center [698, 356] width 201 height 11
checkbox input "true"
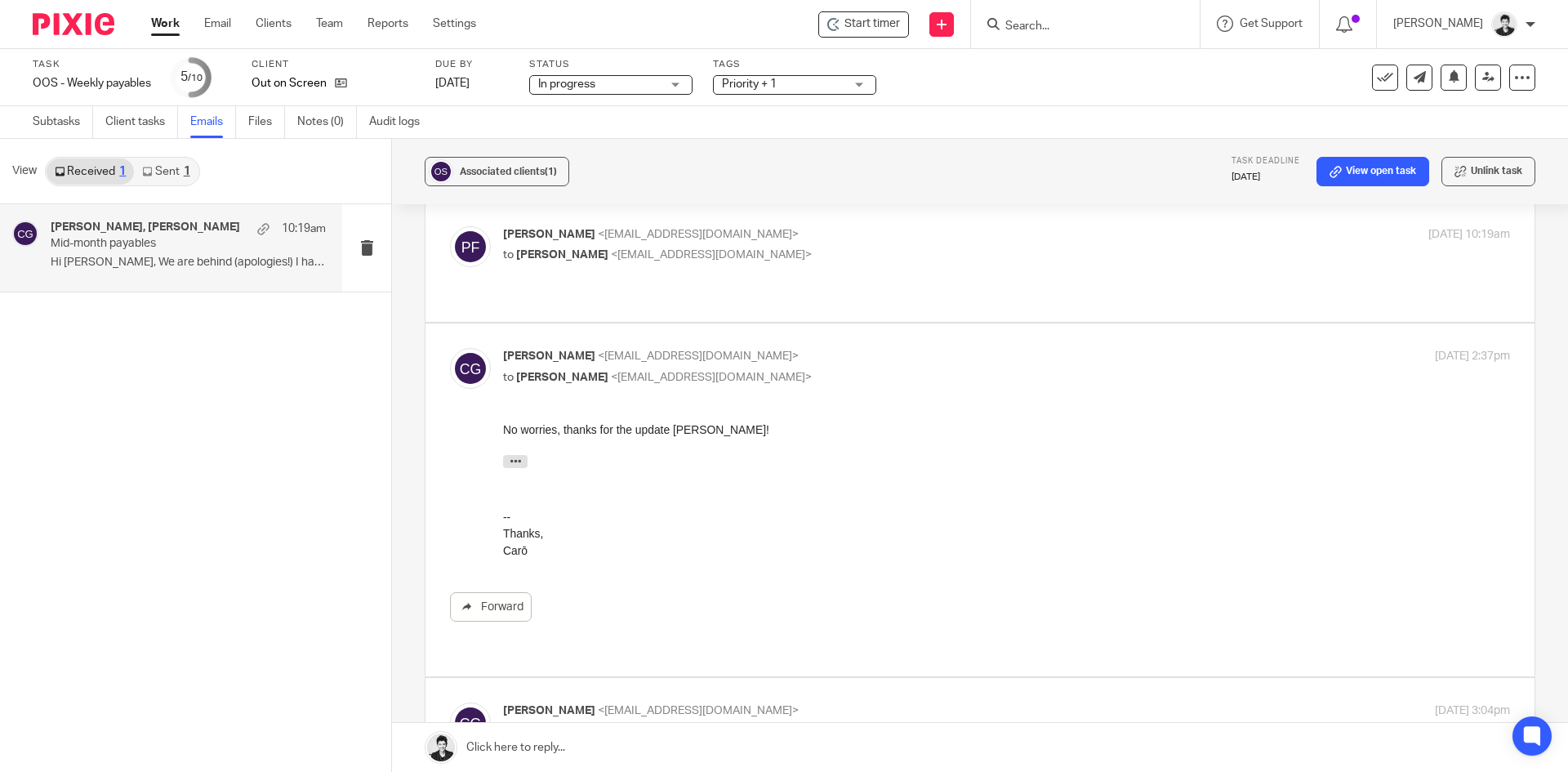
scroll to position [0, 0]
click at [636, 262] on p "to Carō Garofalo <admin@letsmakeitcount.ca>" at bounding box center [838, 255] width 671 height 18
checkbox input "true"
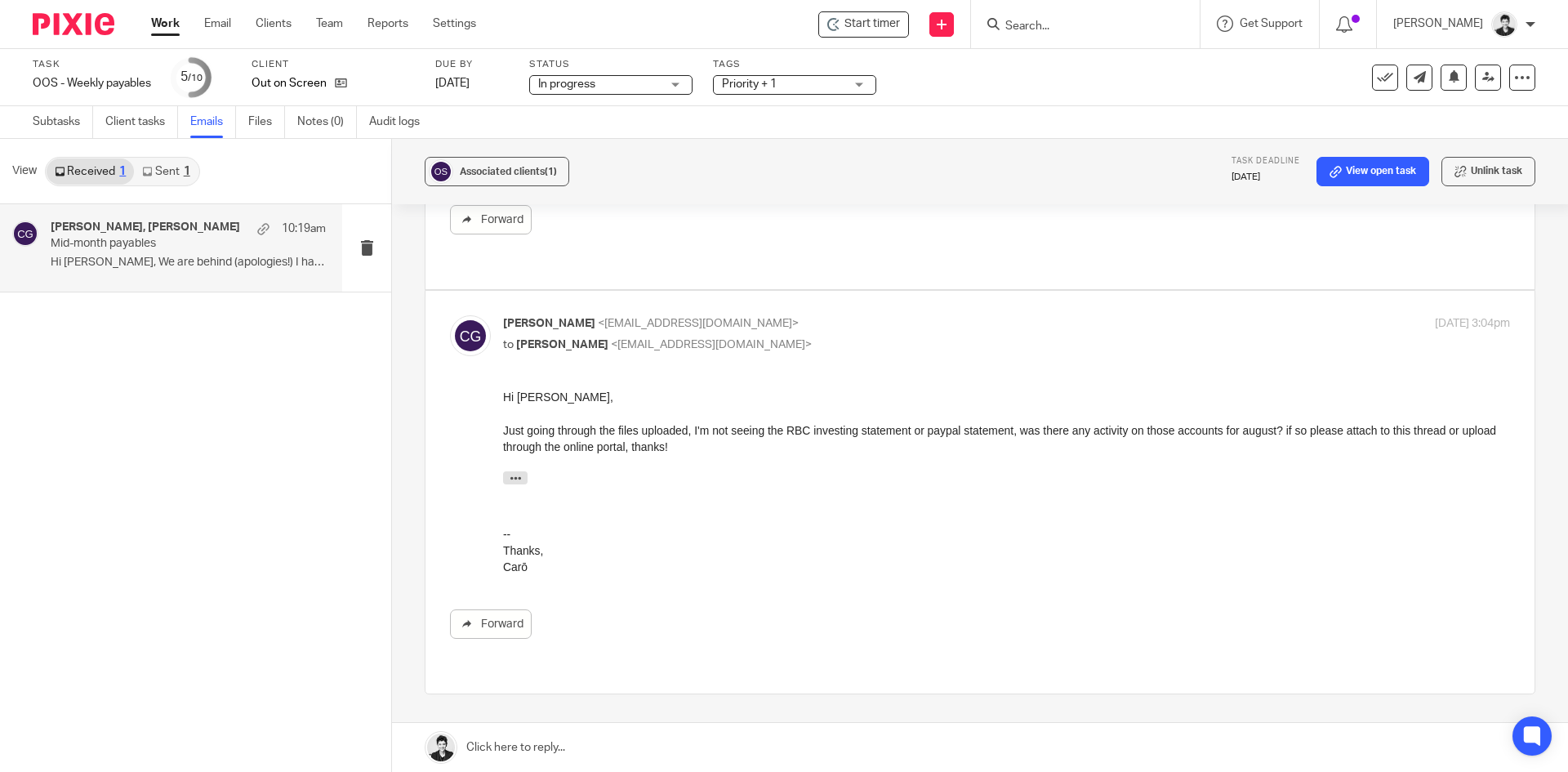
scroll to position [975, 0]
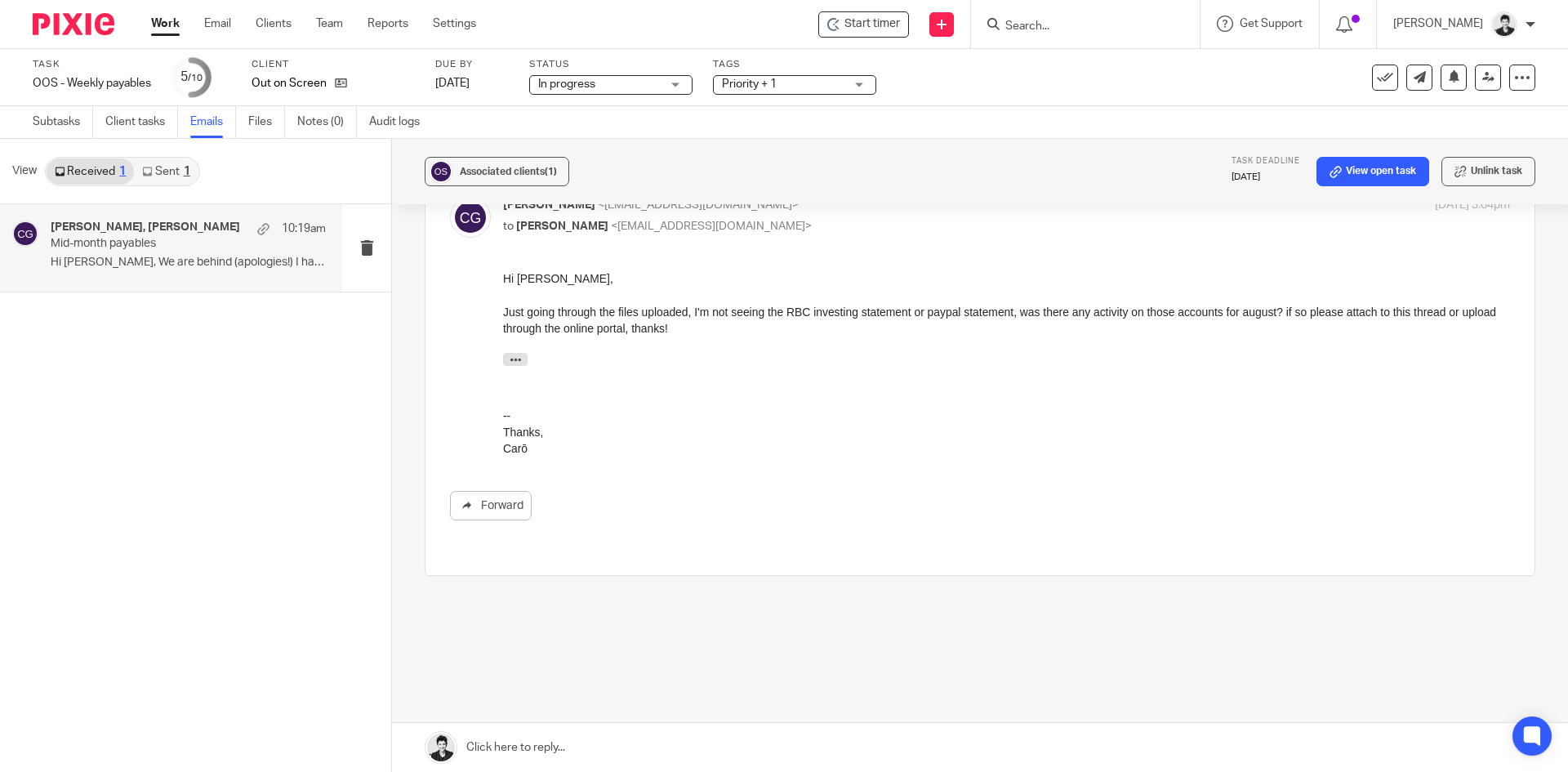
click at [548, 752] on link at bounding box center [980, 747] width 1176 height 49
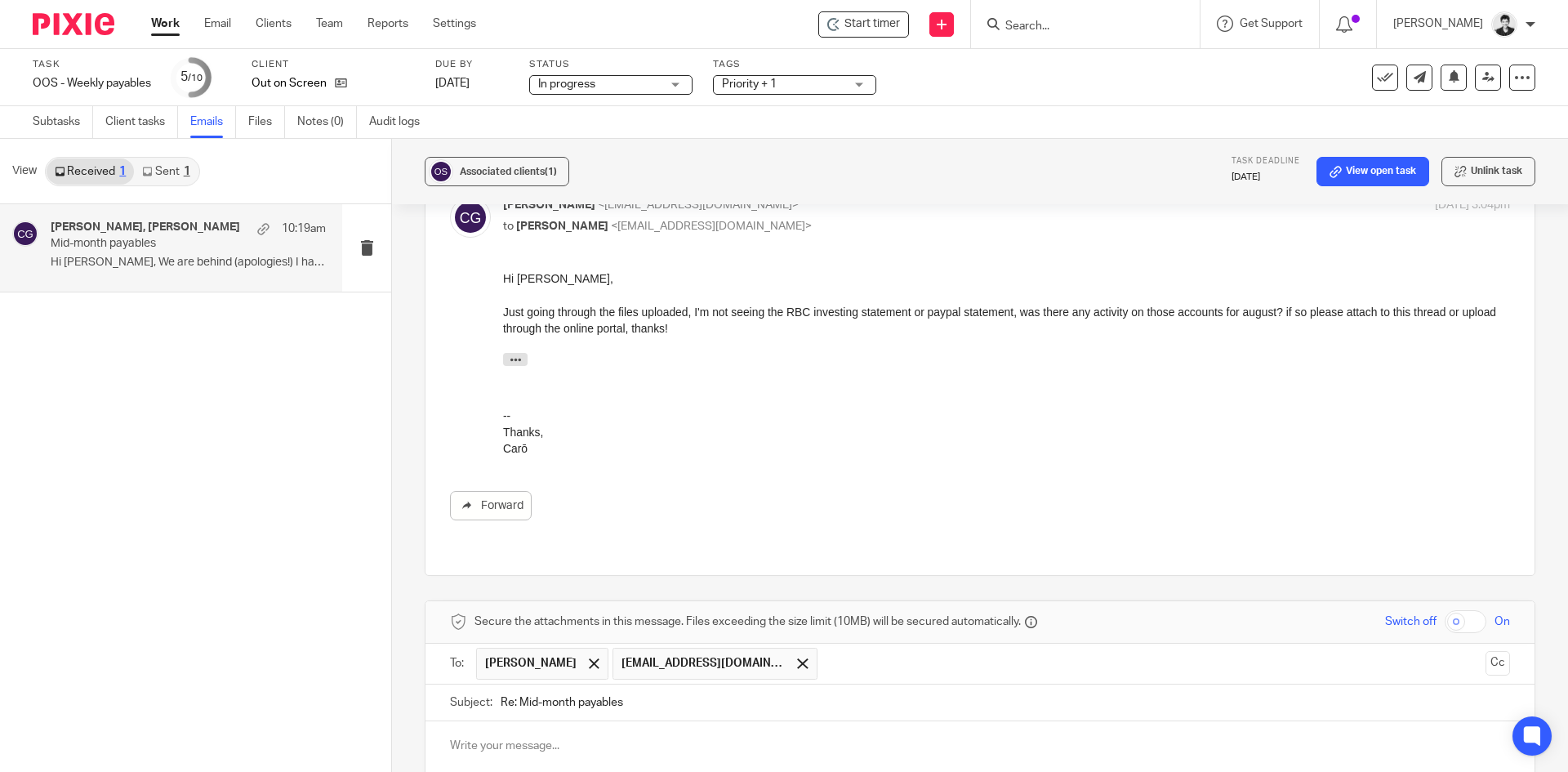
scroll to position [1260, 0]
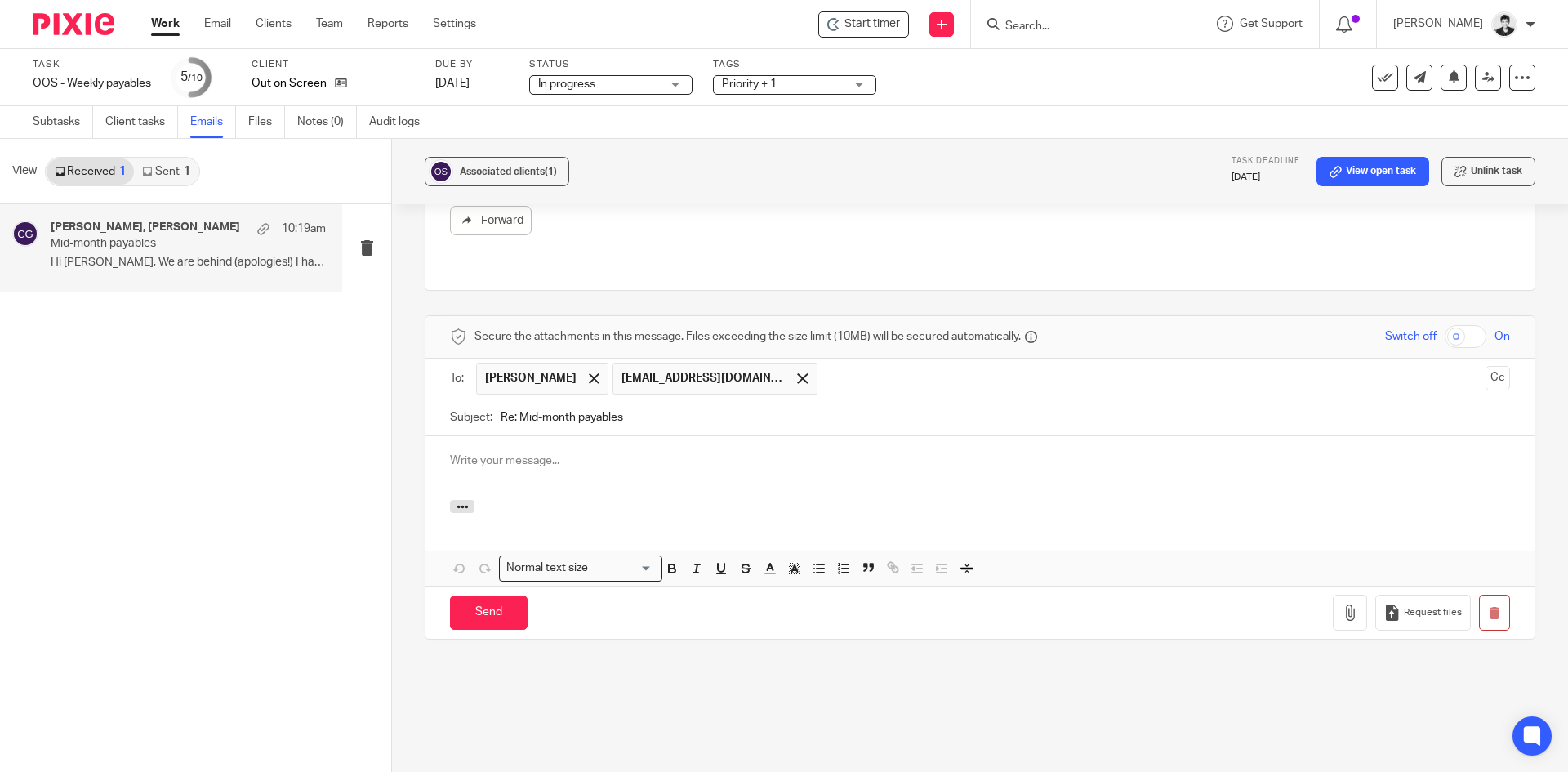
drag, startPoint x: 512, startPoint y: 405, endPoint x: 483, endPoint y: 398, distance: 29.8
click at [451, 400] on div "Subject: Re: Mid-month payables" at bounding box center [980, 418] width 1060 height 37
click at [588, 373] on span at bounding box center [594, 379] width 11 height 11
click at [524, 408] on input "Subject:" at bounding box center [1005, 418] width 1009 height 37
type input "Payables"
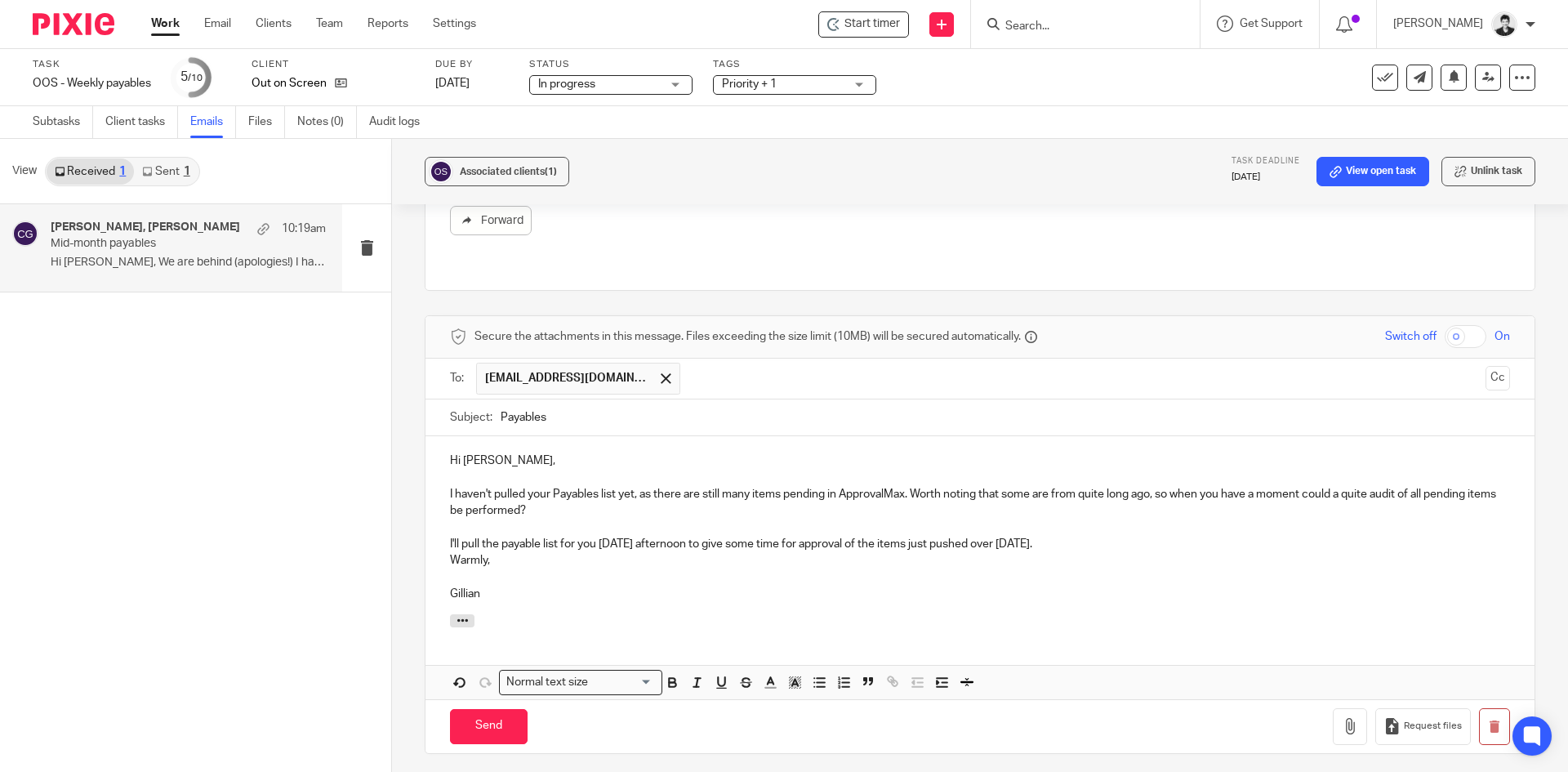
click at [1070, 536] on p "I'll pull the payable list for you tomorrow afternoon to give some time for app…" at bounding box center [980, 544] width 1060 height 17
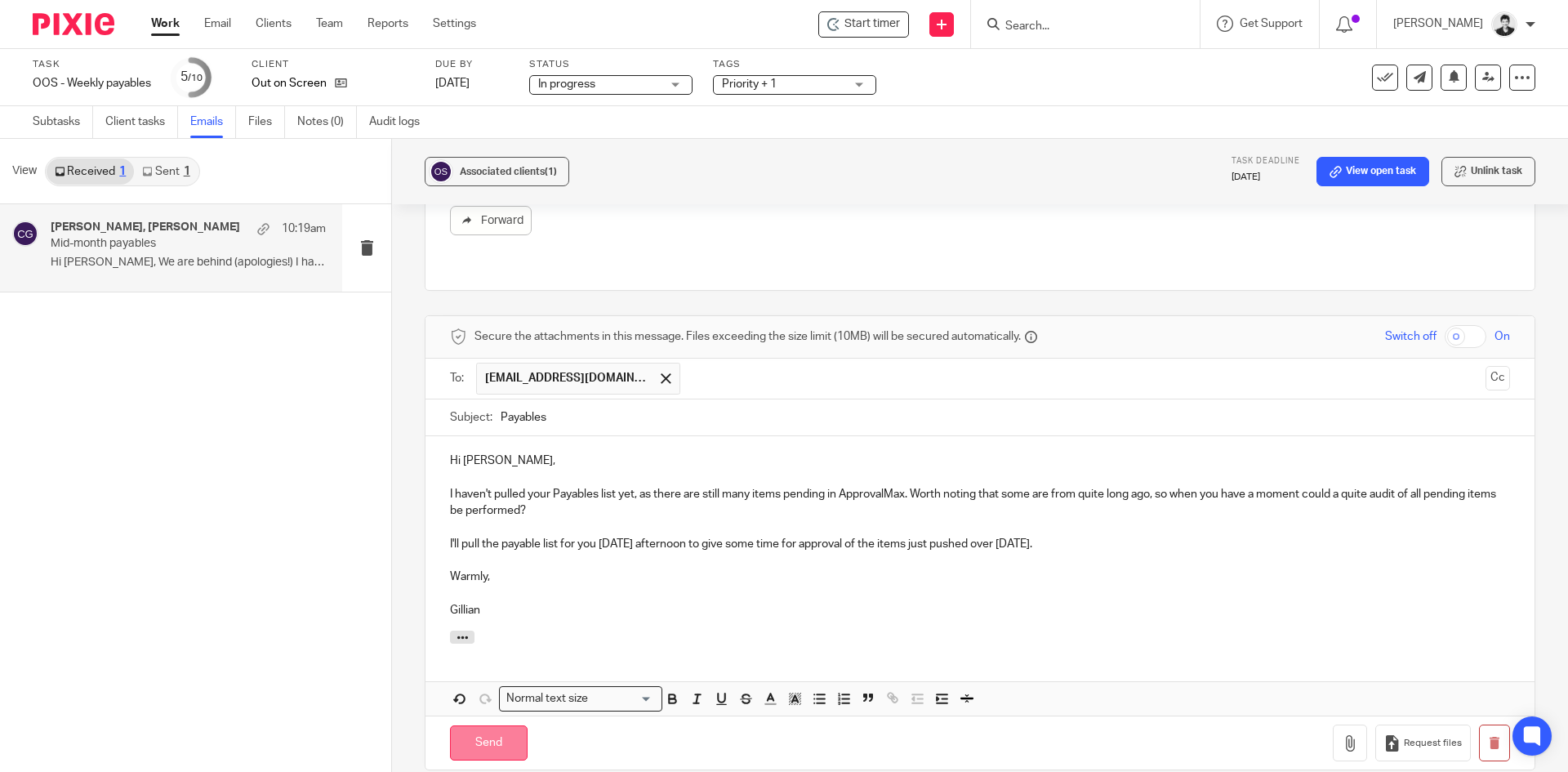
click at [490, 729] on input "Send" at bounding box center [489, 743] width 77 height 35
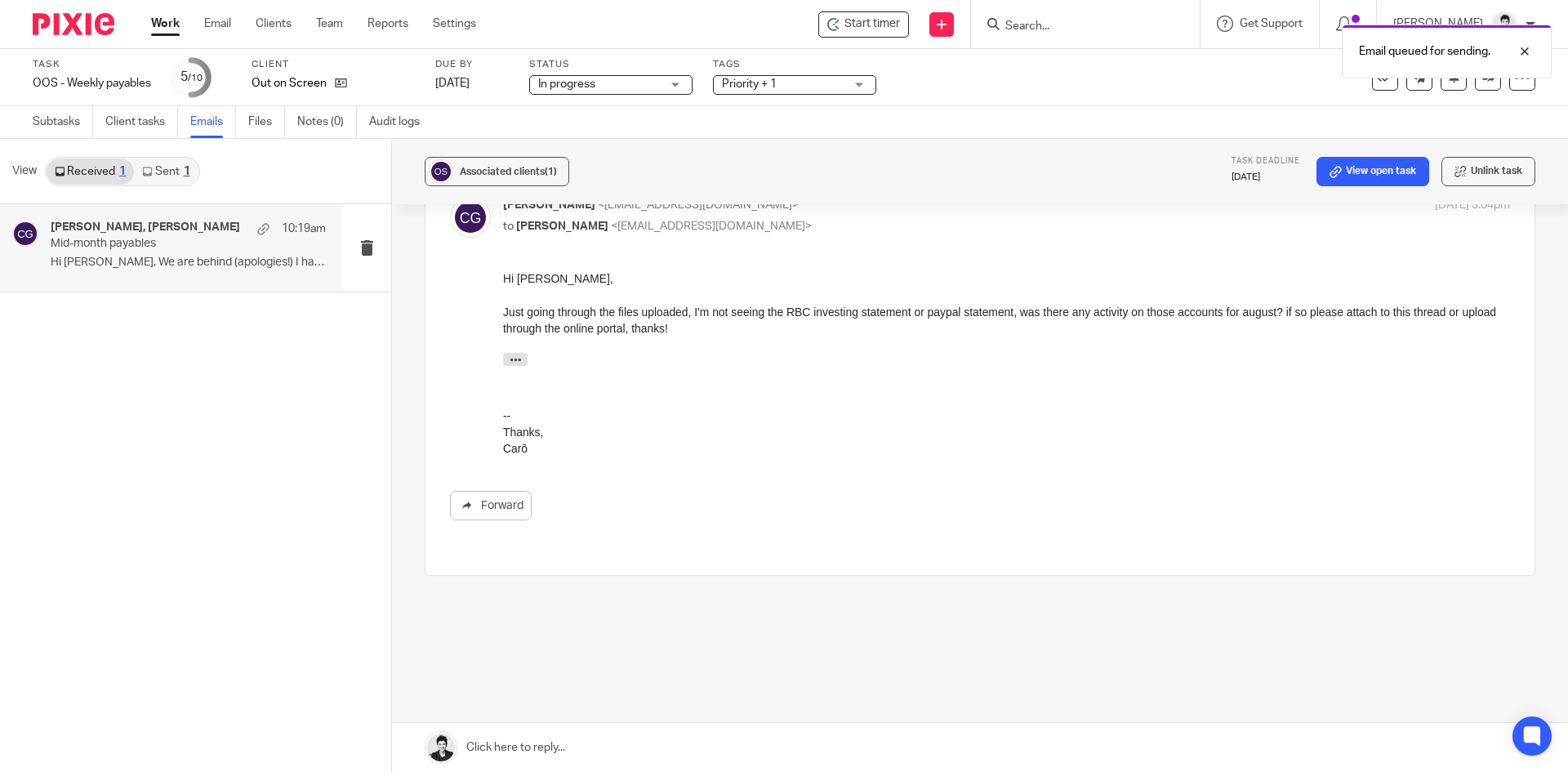
click at [743, 99] on div "Task OOS - Weekly payables Save OOS - Weekly payables 5 /10 Client Out on Scree…" at bounding box center [784, 77] width 1568 height 57
drag, startPoint x: 743, startPoint y: 97, endPoint x: 743, endPoint y: 85, distance: 12.0
click at [743, 95] on div "Tags Priority + 1 Final Approvals In progress Ready to setup file To Onboard Wa…" at bounding box center [794, 77] width 163 height 40
click at [743, 85] on span "Priority + 1" at bounding box center [749, 84] width 54 height 11
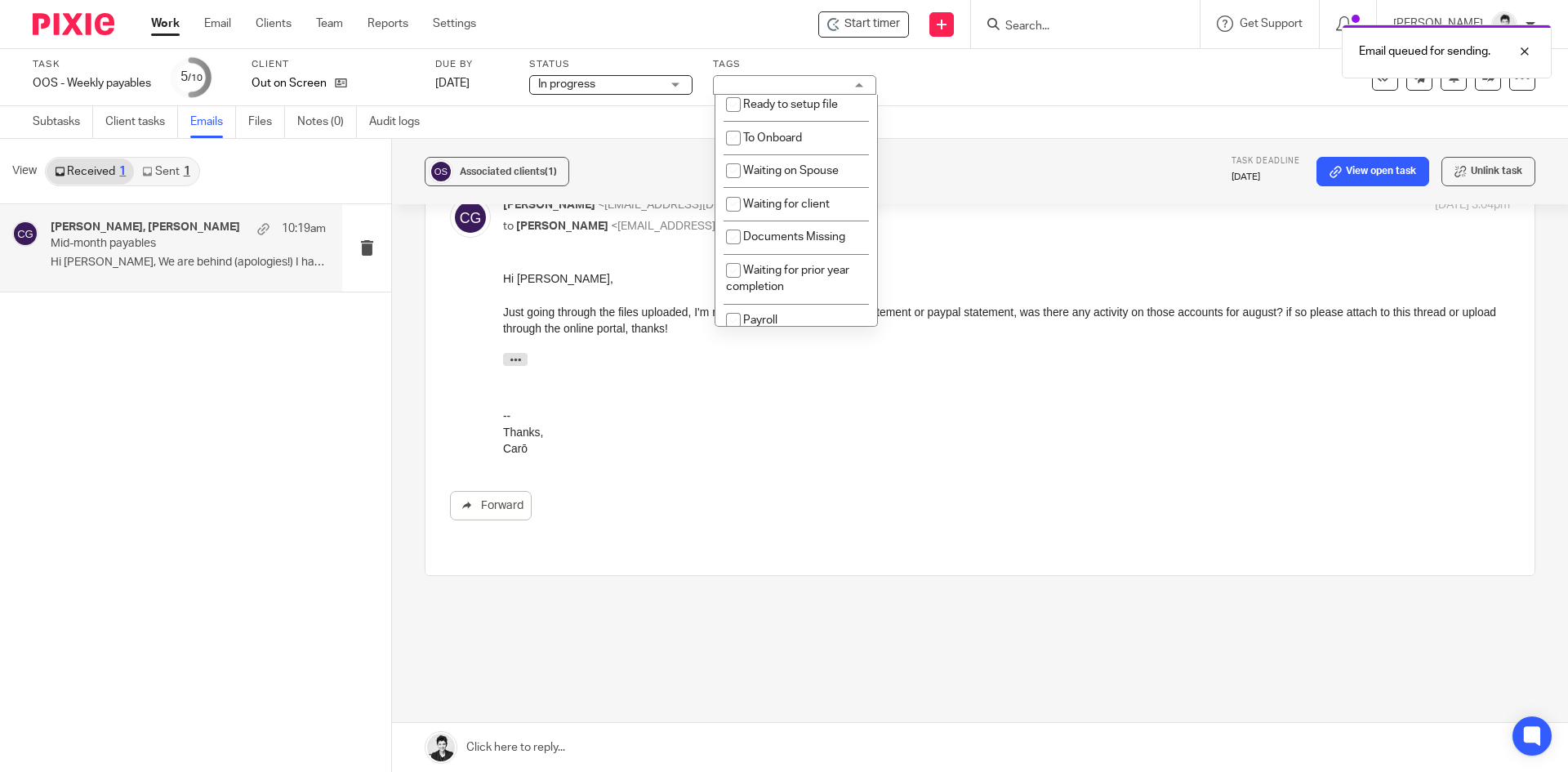
scroll to position [0, 0]
click at [840, 265] on li "Waiting for client" at bounding box center [796, 276] width 162 height 33
checkbox input "true"
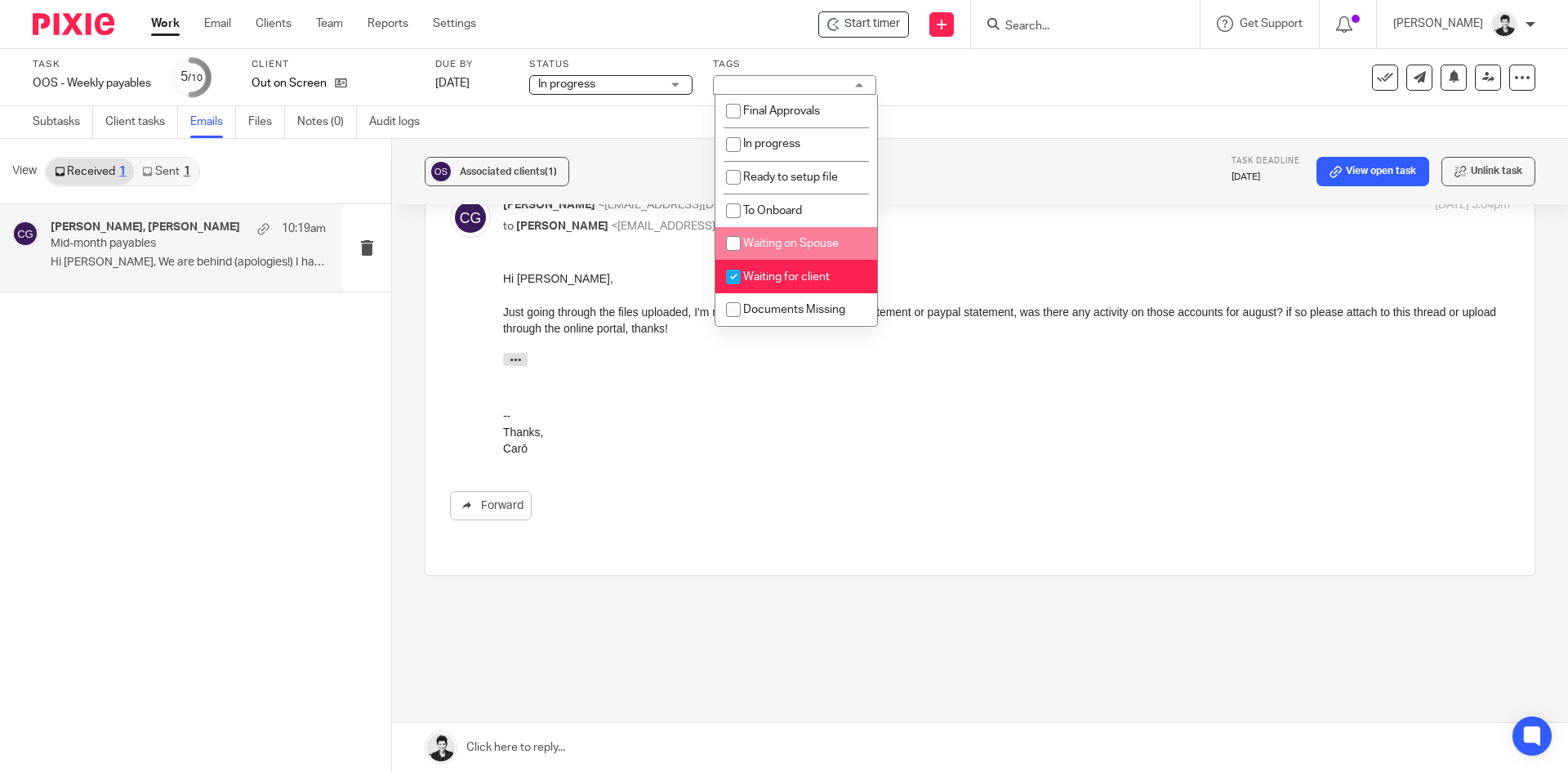
click at [160, 26] on link "Work" at bounding box center [165, 24] width 29 height 17
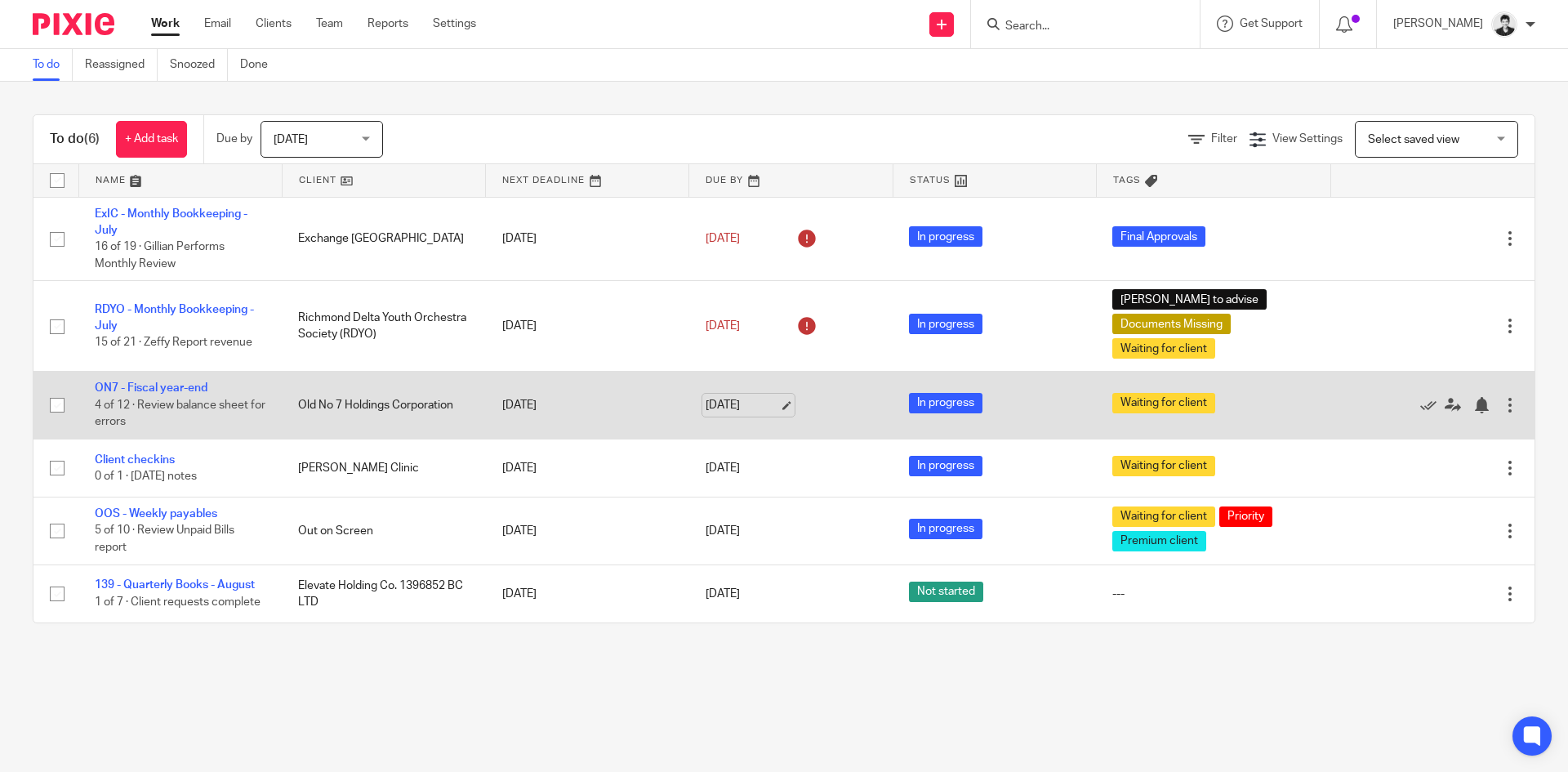
click at [766, 402] on link "[DATE]" at bounding box center [742, 405] width 74 height 18
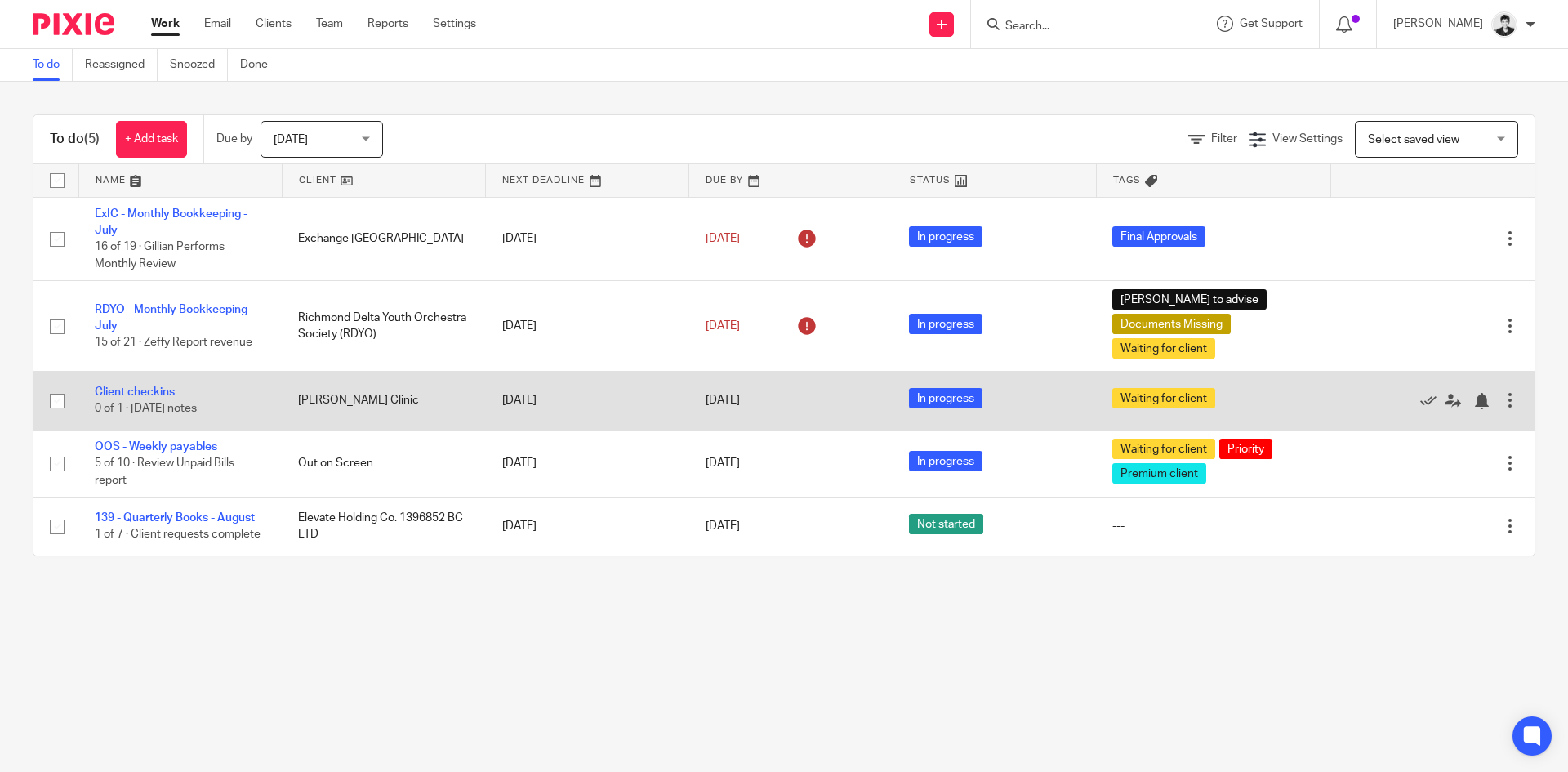
click at [177, 392] on td "Client checkins 0 of 1 · [DATE] notes" at bounding box center [180, 401] width 203 height 58
click at [169, 392] on link "Client checkins" at bounding box center [134, 392] width 80 height 11
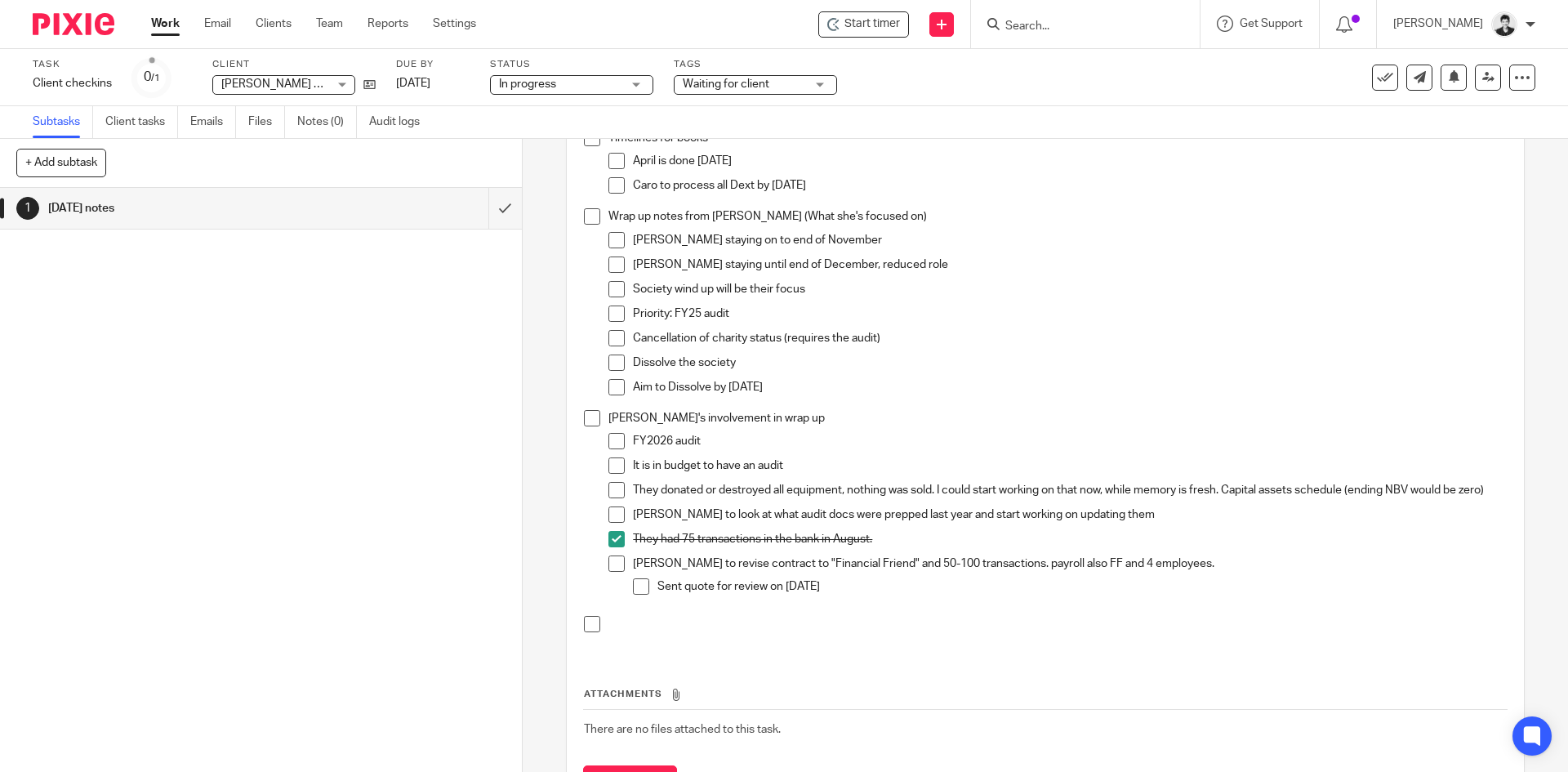
scroll to position [141, 0]
drag, startPoint x: 633, startPoint y: 600, endPoint x: 623, endPoint y: 588, distance: 15.6
click at [634, 600] on span at bounding box center [641, 591] width 17 height 17
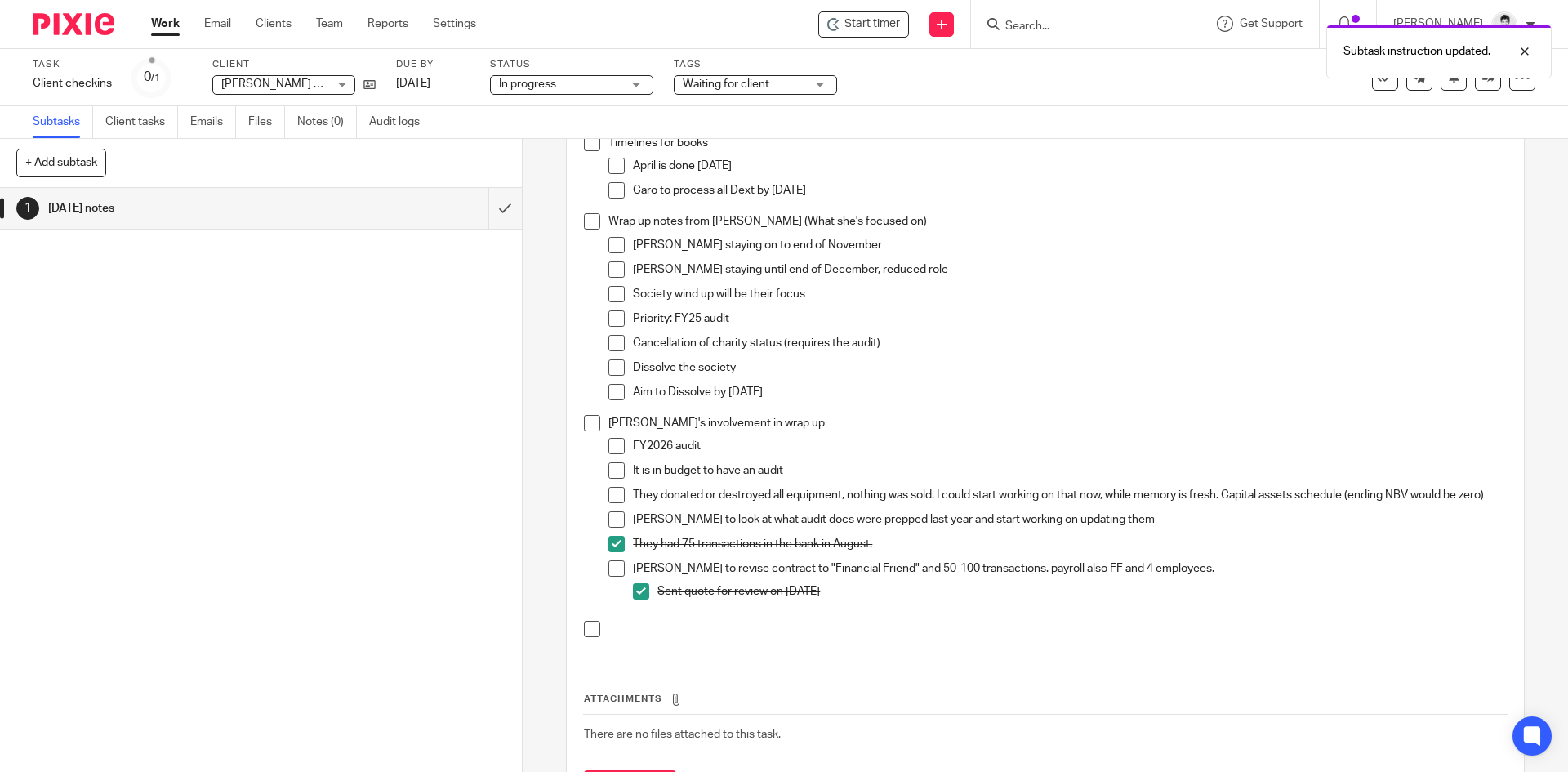
click at [617, 577] on span at bounding box center [617, 568] width 17 height 17
click at [1457, 110] on p "Subtask instruction updated." at bounding box center [1417, 113] width 147 height 17
click at [1443, 55] on p "Subtask instruction updated." at bounding box center [1417, 52] width 147 height 17
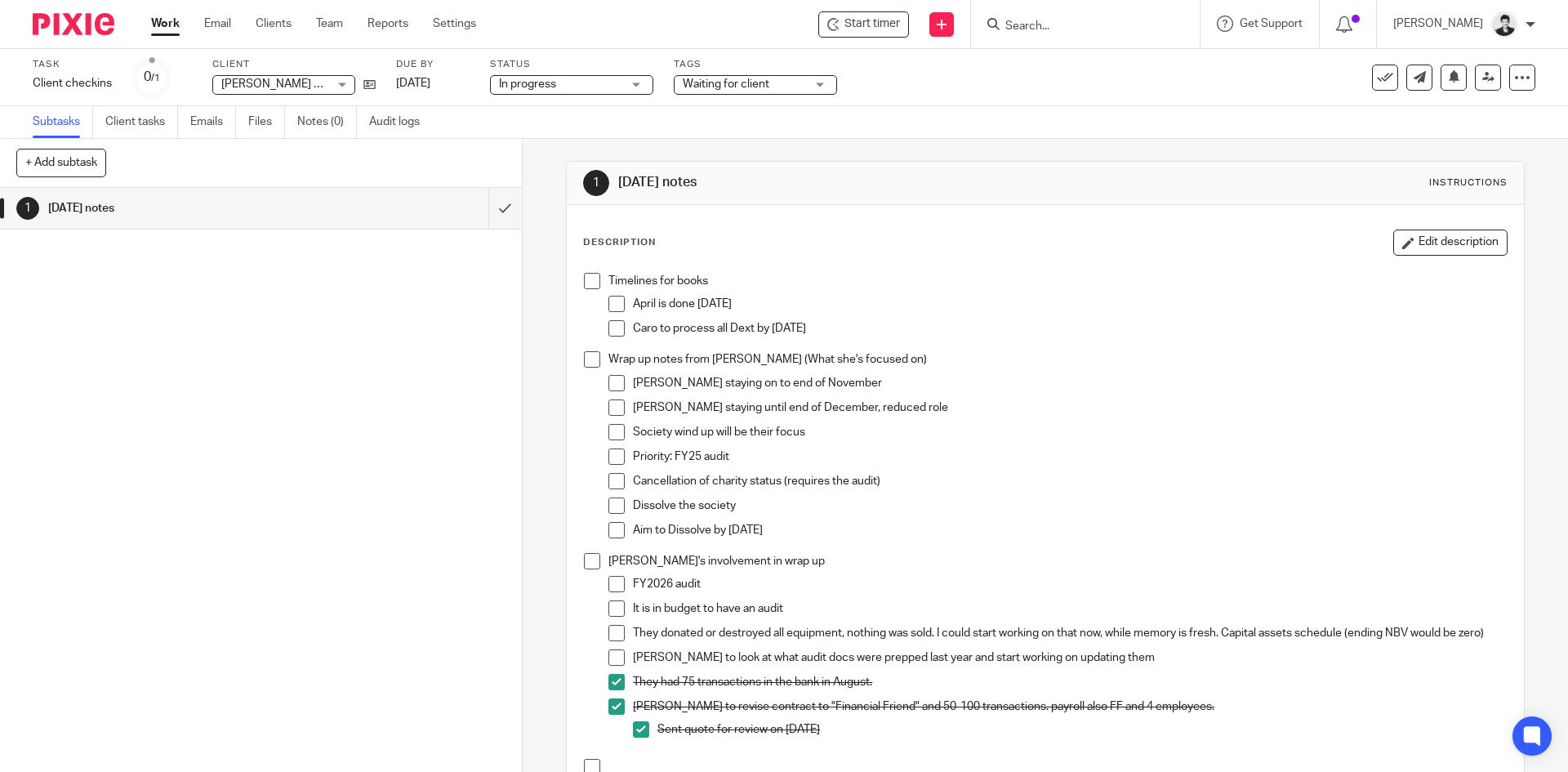
scroll to position [1, 0]
click at [1465, 244] on button "Edit description" at bounding box center [1450, 244] width 114 height 26
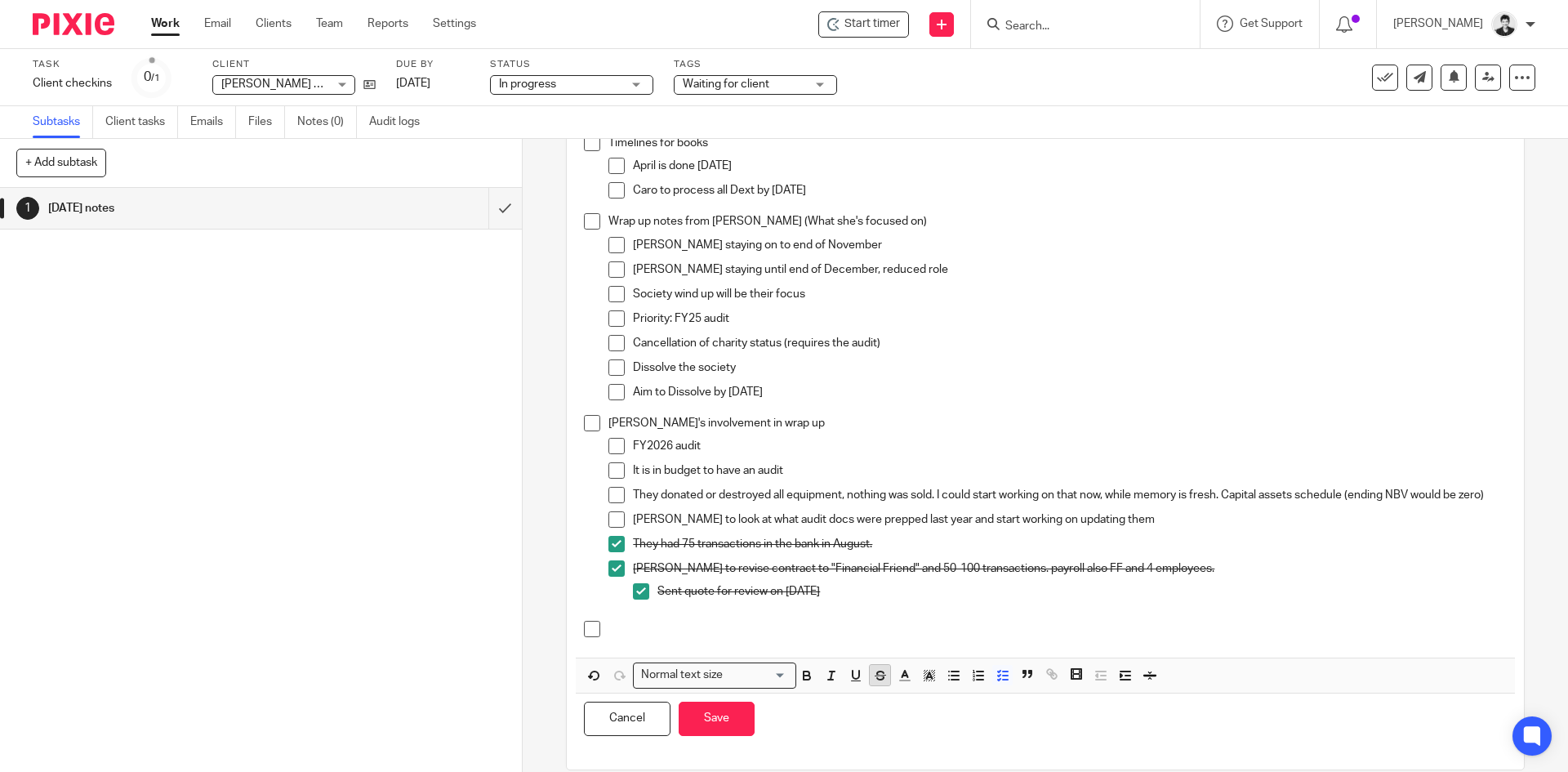
scroll to position [135, 0]
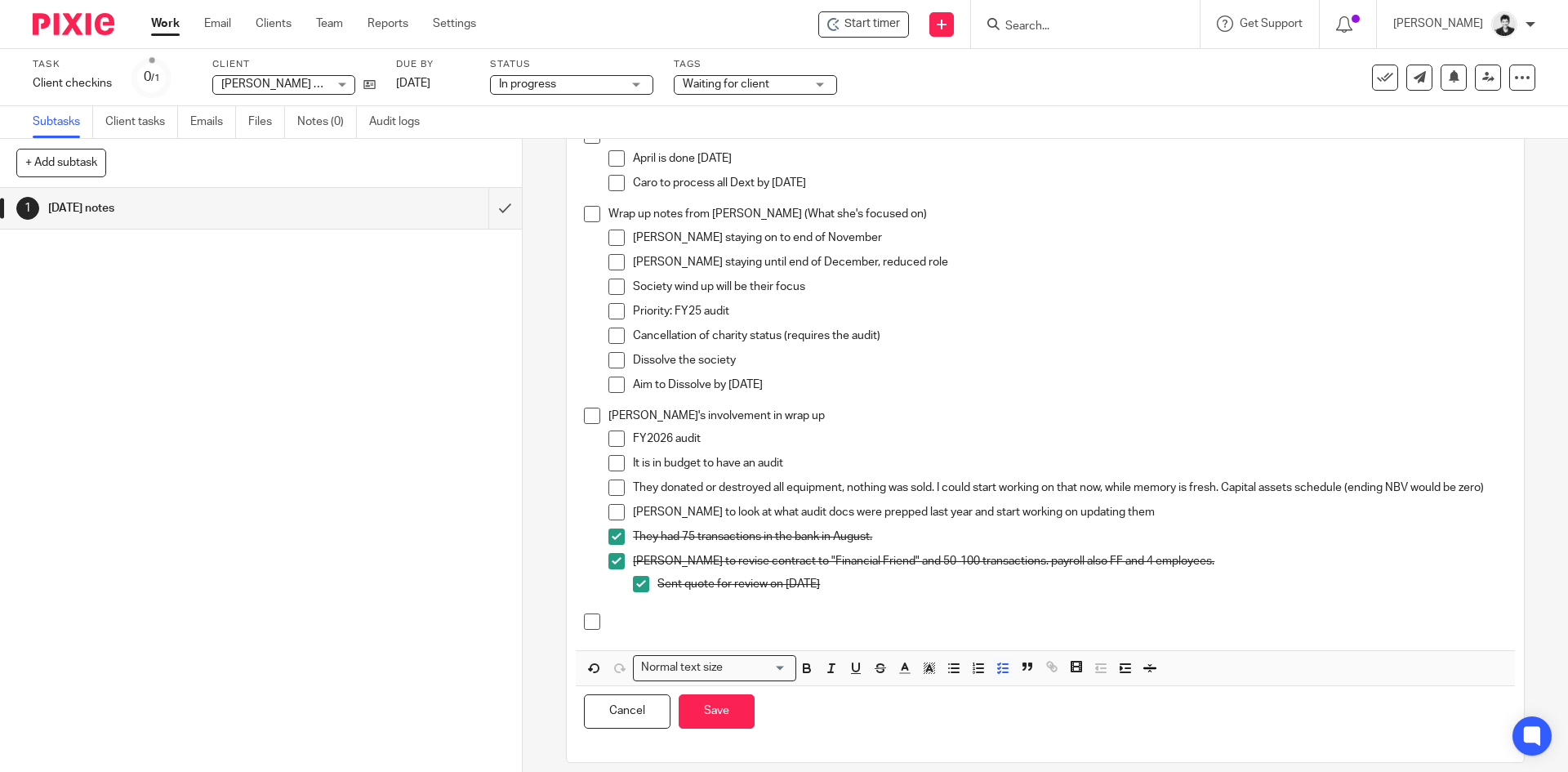
click at [846, 592] on p "Sent quote for review on [DATE]" at bounding box center [1081, 584] width 848 height 17
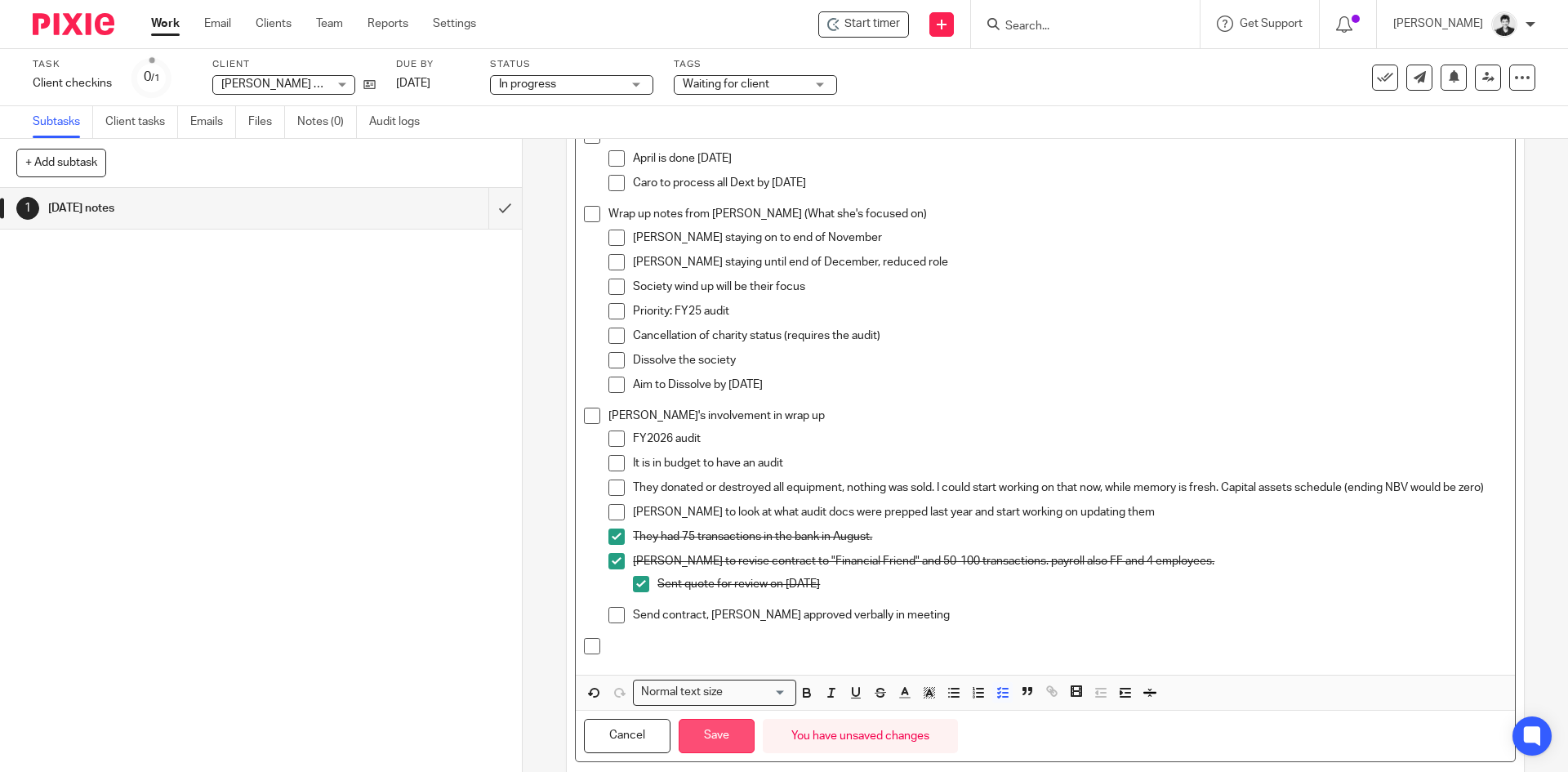
drag, startPoint x: 711, startPoint y: 719, endPoint x: 722, endPoint y: 747, distance: 30.1
click at [712, 719] on div "Cancel Save You have unsaved changes" at bounding box center [1044, 737] width 938 height 52
click at [724, 750] on button "Save" at bounding box center [716, 736] width 75 height 35
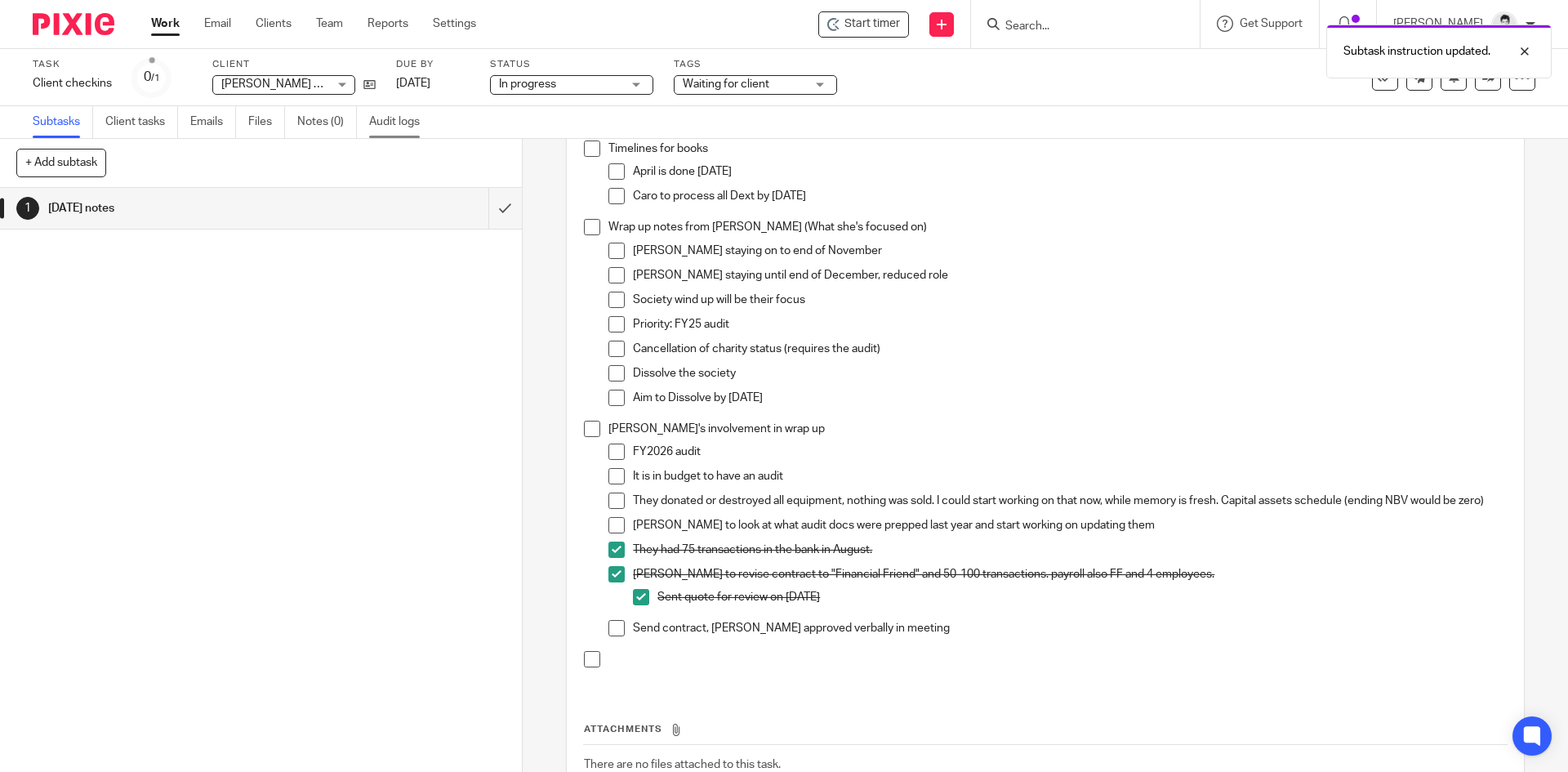
scroll to position [148, 0]
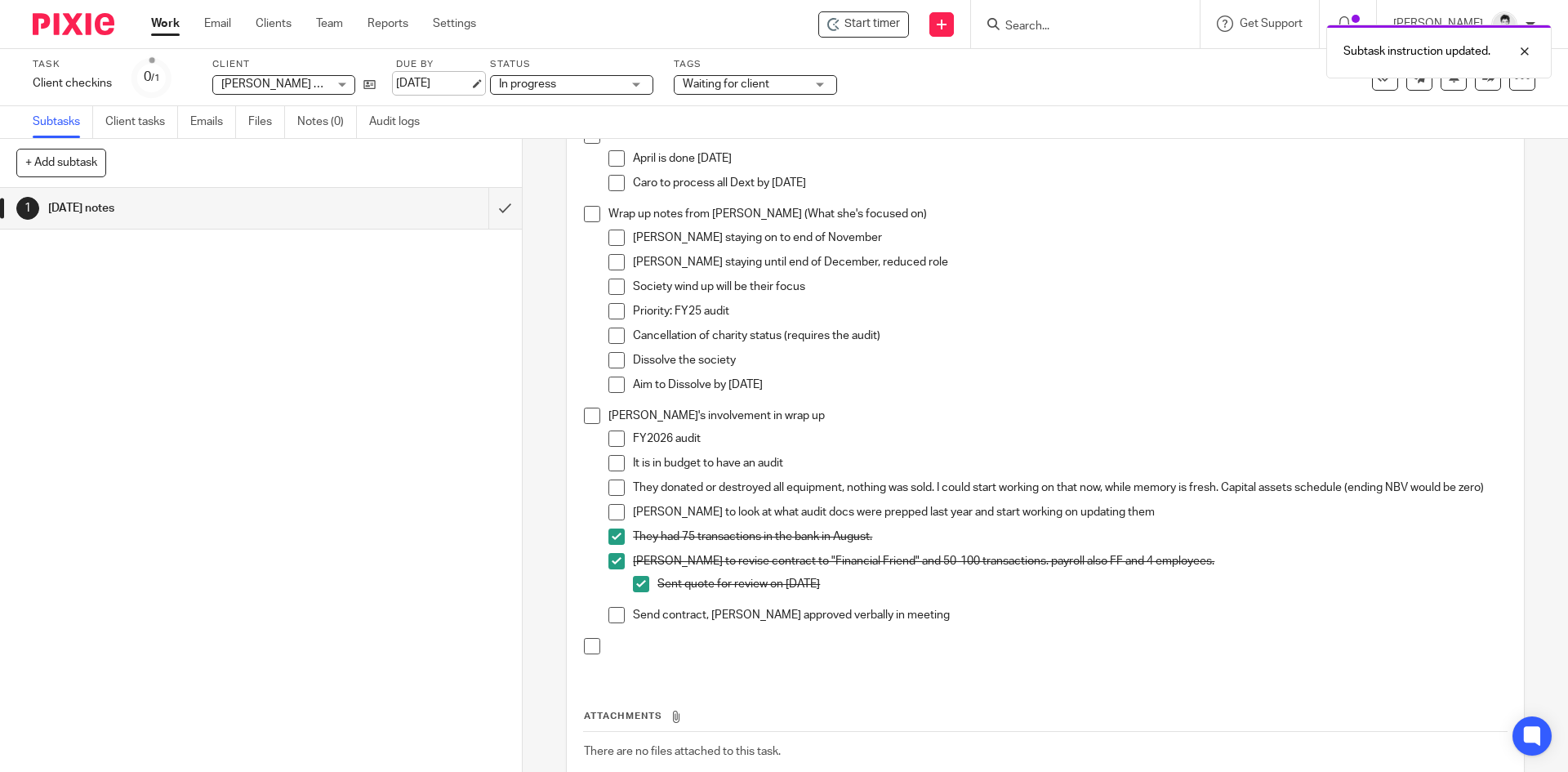
click at [430, 80] on link "[DATE]" at bounding box center [433, 84] width 74 height 18
click at [741, 82] on span "Waiting for client" at bounding box center [726, 84] width 87 height 11
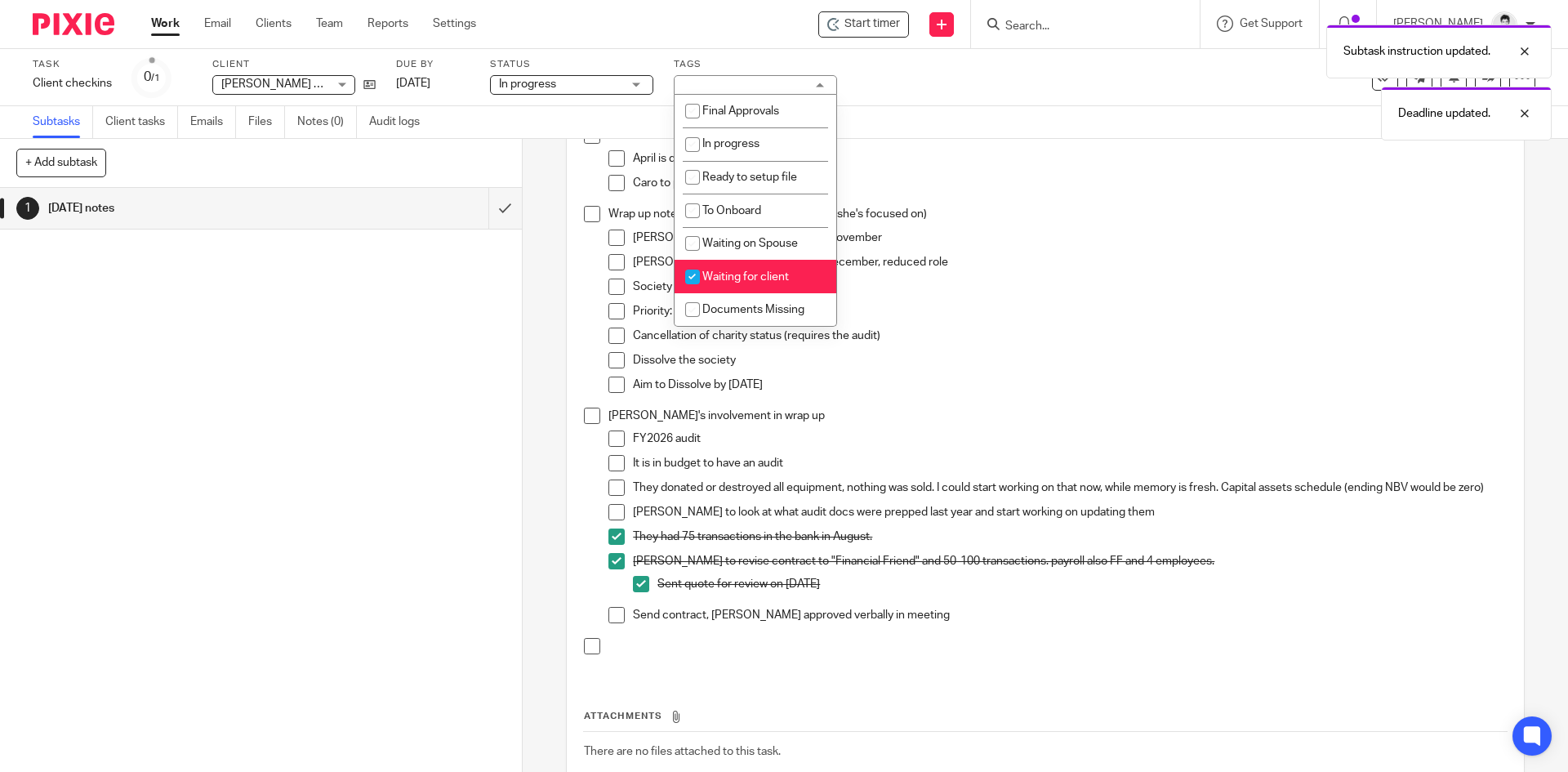
click at [750, 277] on span "Waiting for client" at bounding box center [746, 276] width 87 height 11
checkbox input "false"
click at [171, 32] on link "Work" at bounding box center [165, 24] width 29 height 17
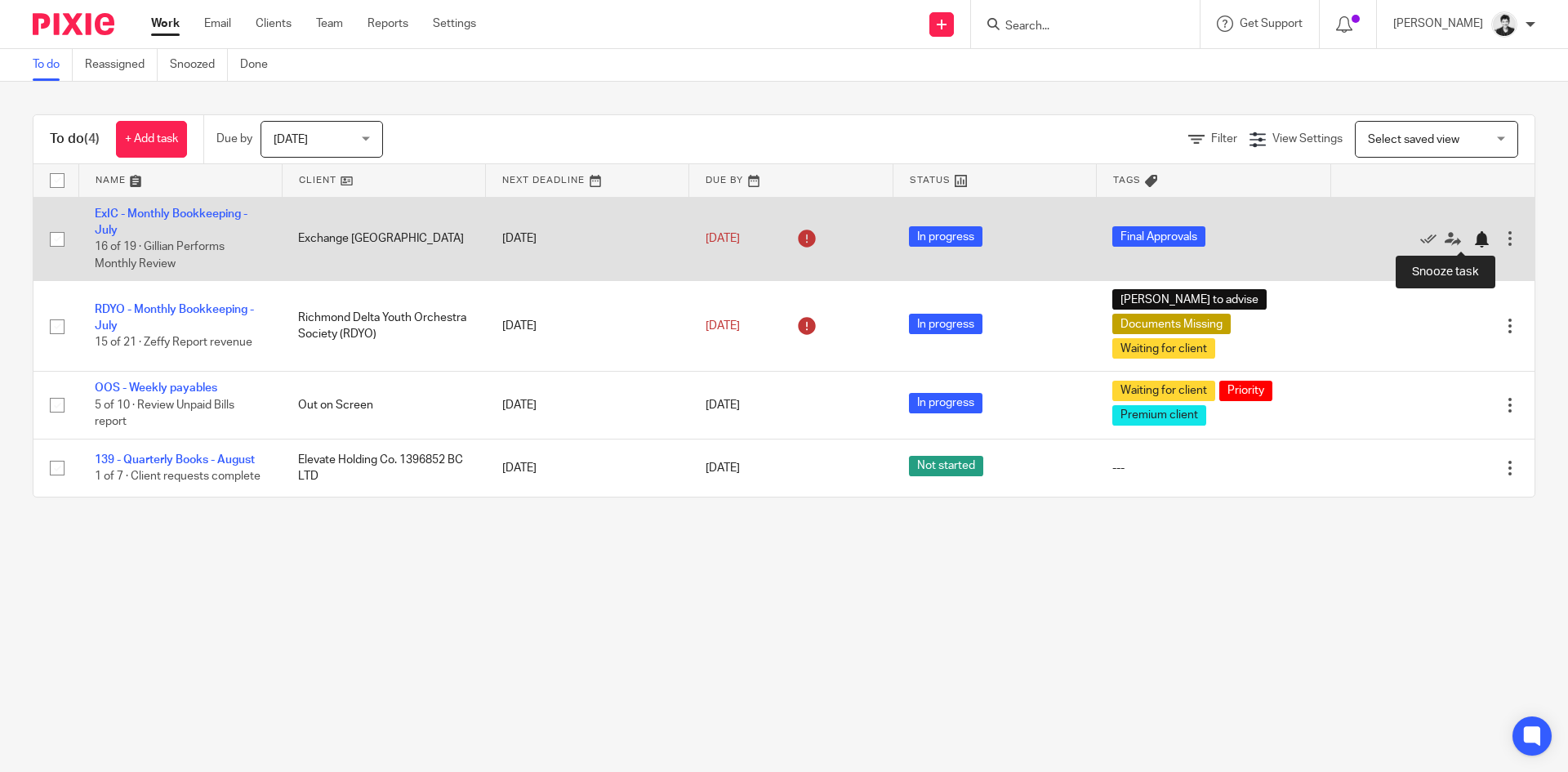
click at [1473, 240] on div at bounding box center [1481, 240] width 17 height 17
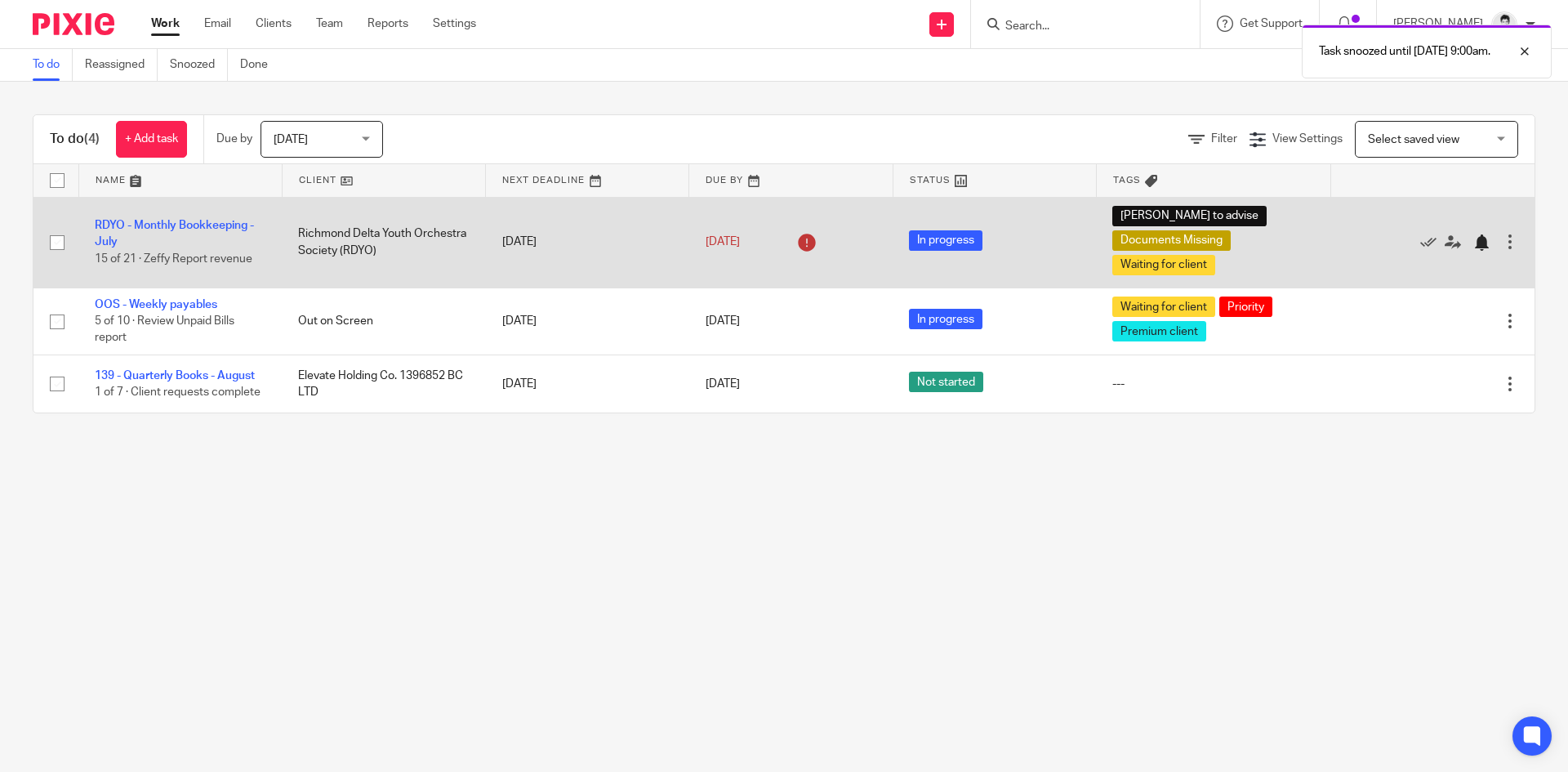
click at [1473, 249] on div at bounding box center [1481, 243] width 17 height 17
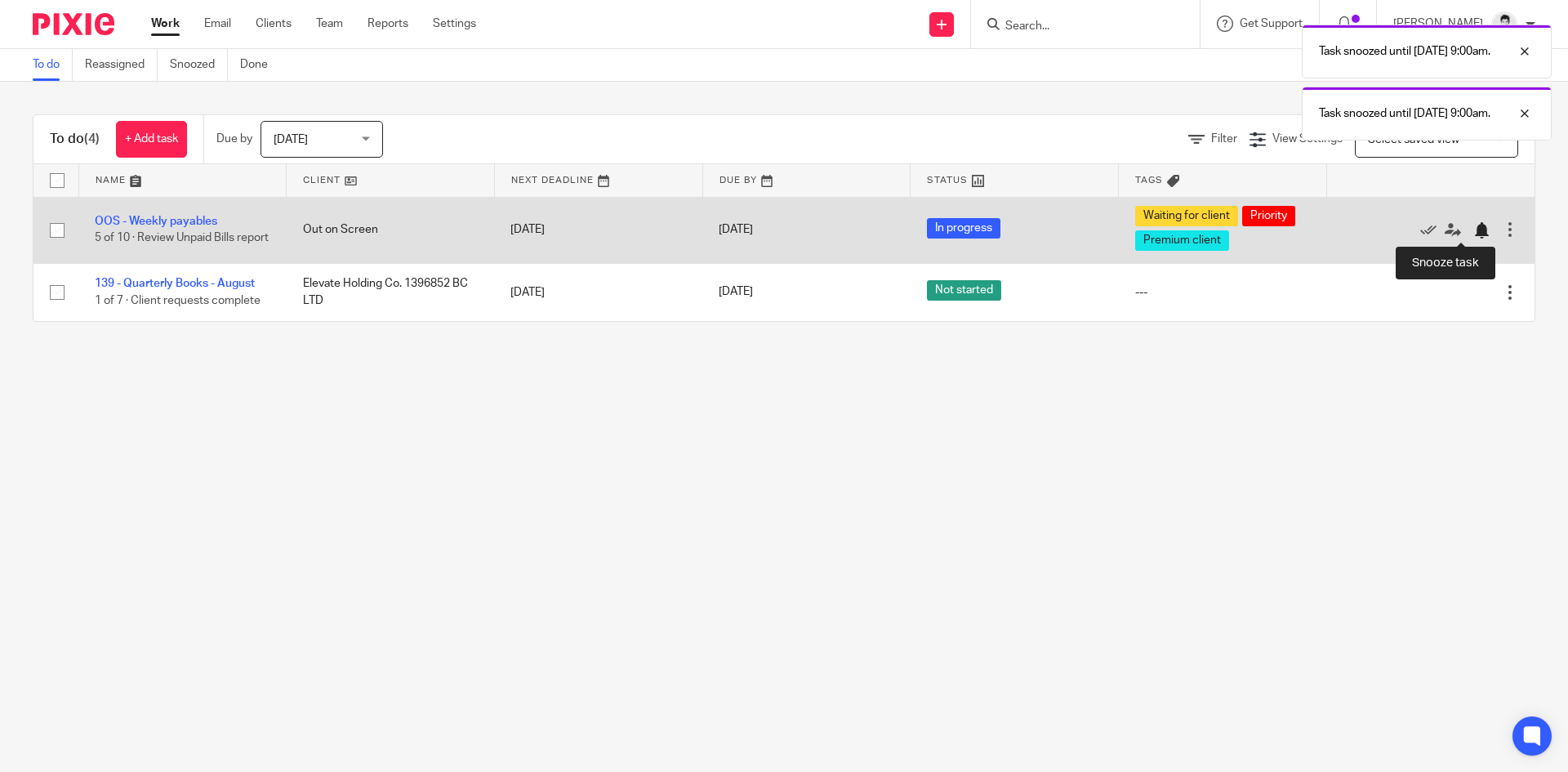
click at [1473, 228] on div at bounding box center [1481, 230] width 17 height 17
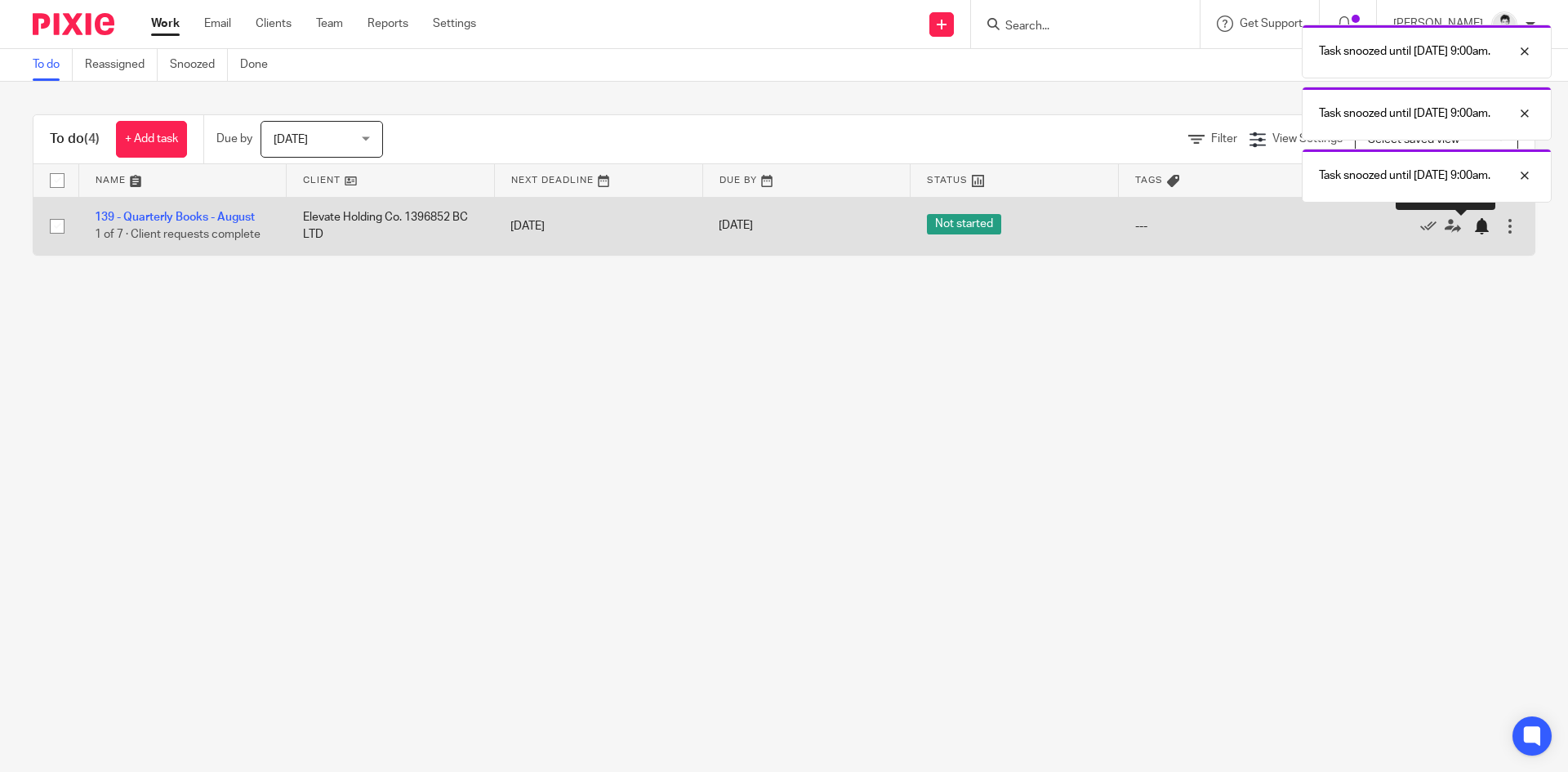
click at [1473, 228] on div at bounding box center [1481, 227] width 17 height 17
